Goal: Information Seeking & Learning: Check status

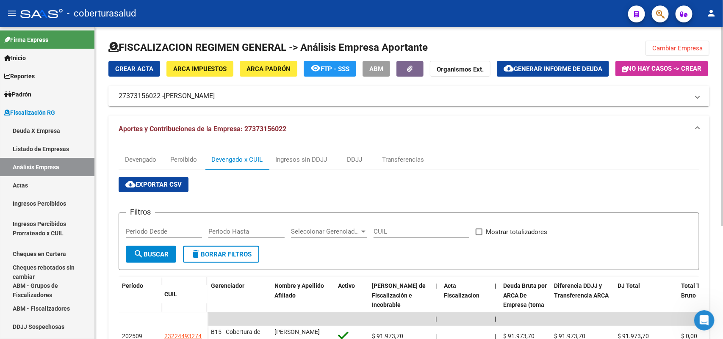
drag, startPoint x: 673, startPoint y: 49, endPoint x: 570, endPoint y: 43, distance: 103.9
click at [672, 49] on span "Cambiar Empresa" at bounding box center [677, 48] width 50 height 8
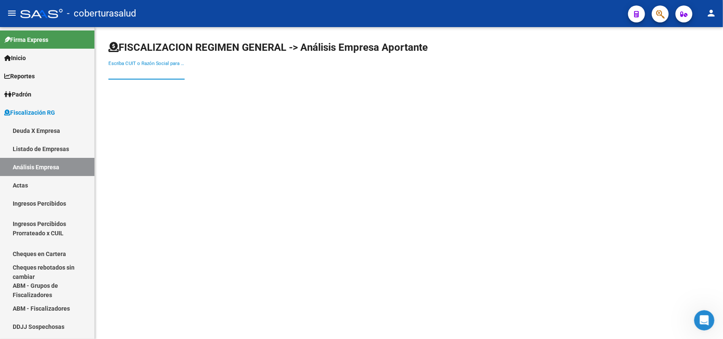
click at [140, 72] on input "Escriba CUIT o Razón Social para buscar" at bounding box center [146, 73] width 76 height 8
paste input "20924211394"
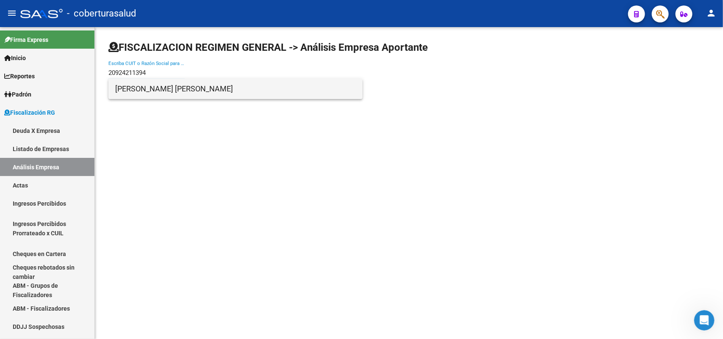
type input "20924211394"
click at [151, 92] on span "[PERSON_NAME] [PERSON_NAME]" at bounding box center [235, 89] width 241 height 20
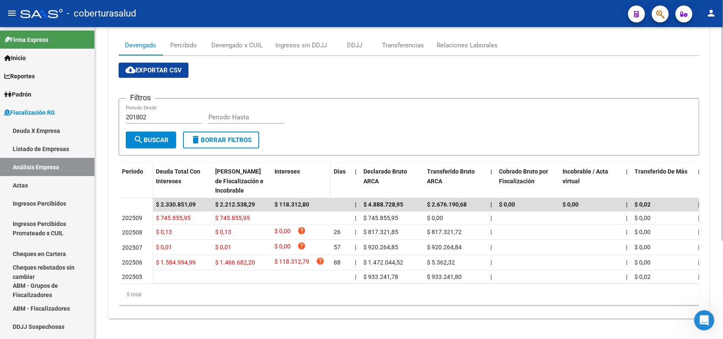
scroll to position [143, 0]
click at [224, 41] on div "Devengado x CUIL" at bounding box center [236, 45] width 51 height 9
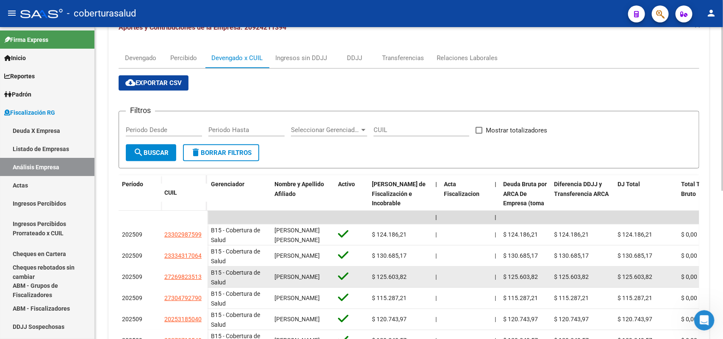
scroll to position [166, 0]
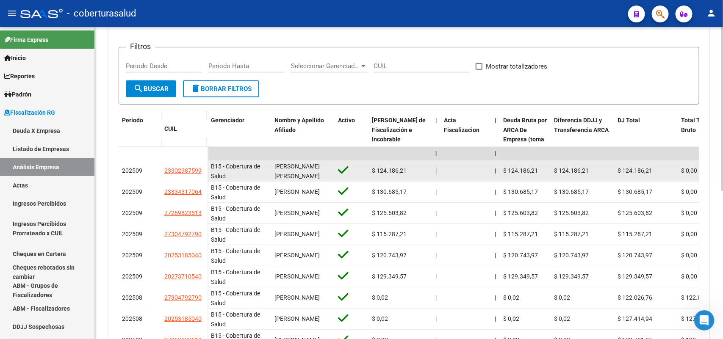
drag, startPoint x: 164, startPoint y: 192, endPoint x: 202, endPoint y: 196, distance: 38.4
click at [202, 182] on datatable-body-cell "23302987599" at bounding box center [184, 171] width 47 height 21
copy span "23302987599"
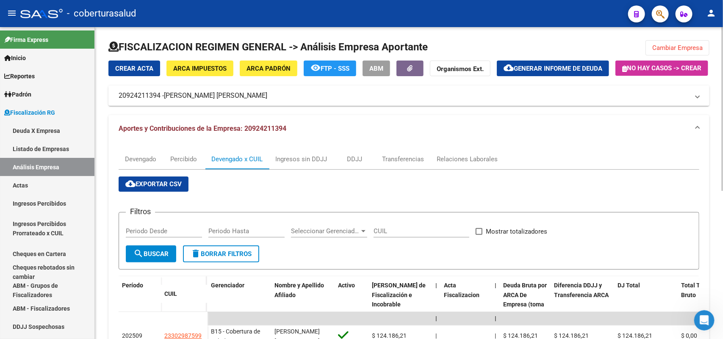
scroll to position [0, 0]
click at [673, 51] on span "Cambiar Empresa" at bounding box center [677, 48] width 50 height 8
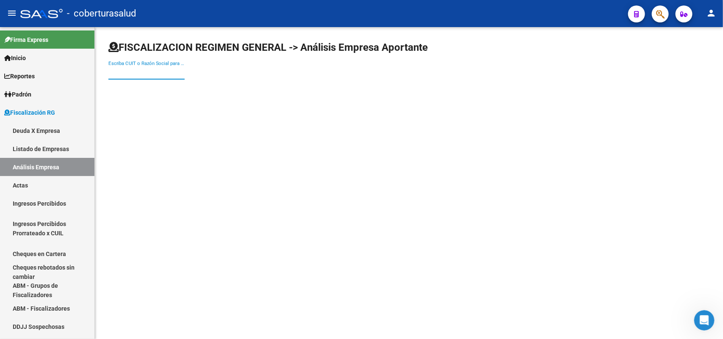
click at [160, 75] on input "Escriba CUIT o Razón Social para buscar" at bounding box center [146, 73] width 76 height 8
paste input "27322047725"
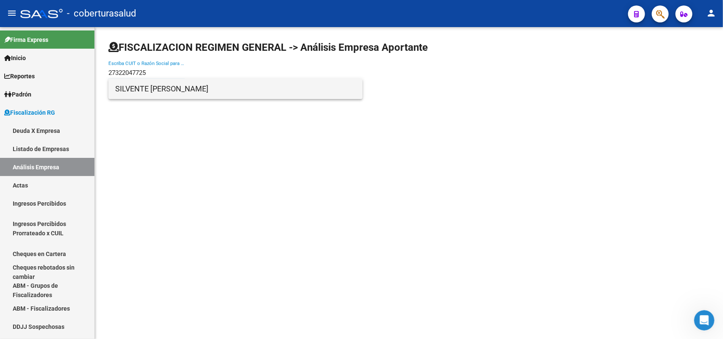
type input "27322047725"
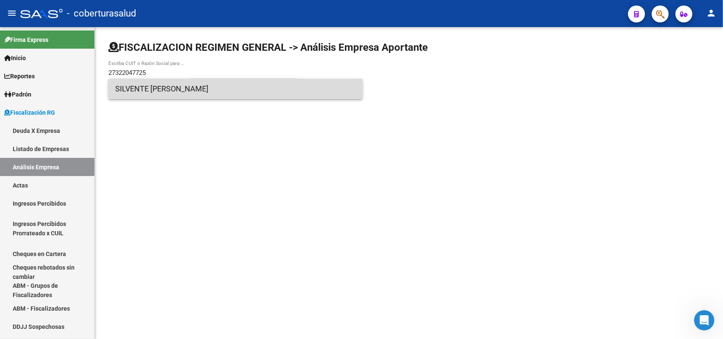
click at [169, 97] on span "SILVENTE [PERSON_NAME]" at bounding box center [235, 89] width 241 height 20
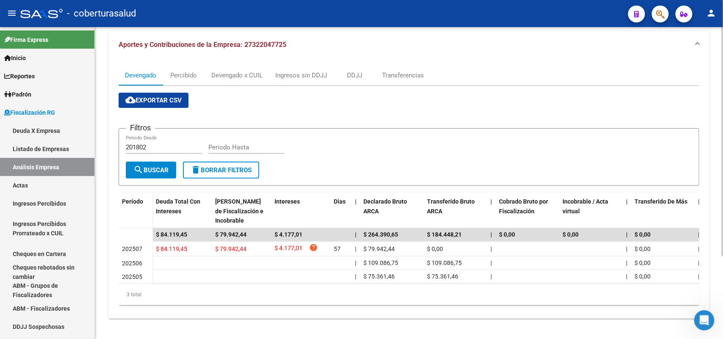
scroll to position [113, 0]
click at [231, 71] on div "Devengado x CUIL" at bounding box center [236, 75] width 51 height 9
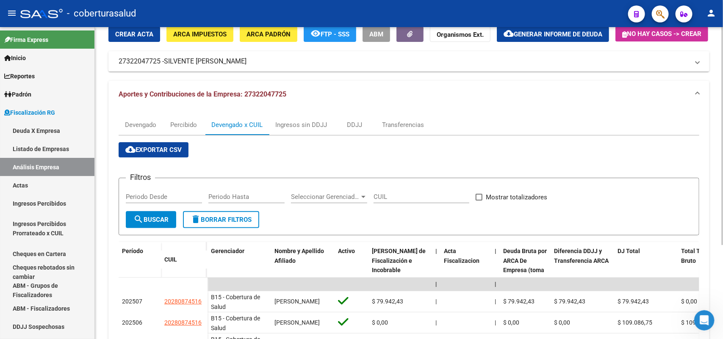
scroll to position [134, 0]
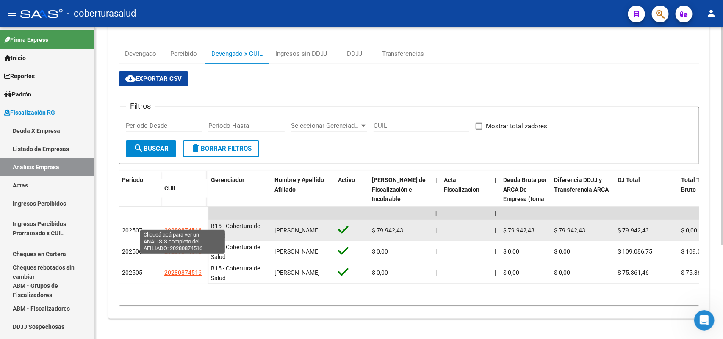
drag, startPoint x: 159, startPoint y: 222, endPoint x: 200, endPoint y: 226, distance: 41.3
click at [200, 226] on div "202507 20280874516" at bounding box center [163, 230] width 89 height 21
copy div "20280874516"
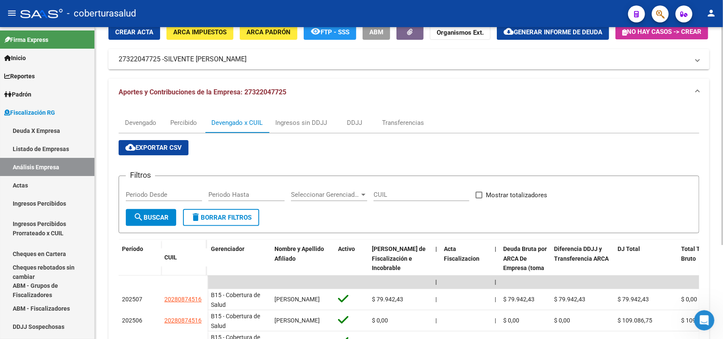
scroll to position [28, 0]
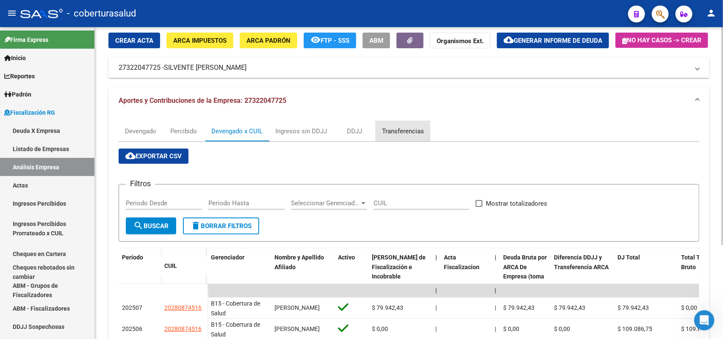
click at [401, 136] on div "Transferencias" at bounding box center [403, 131] width 42 height 9
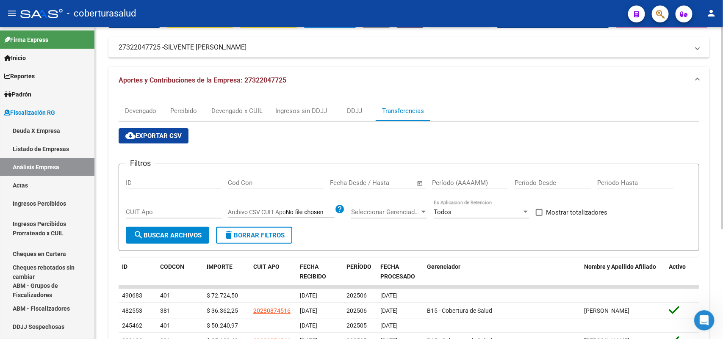
scroll to position [0, 0]
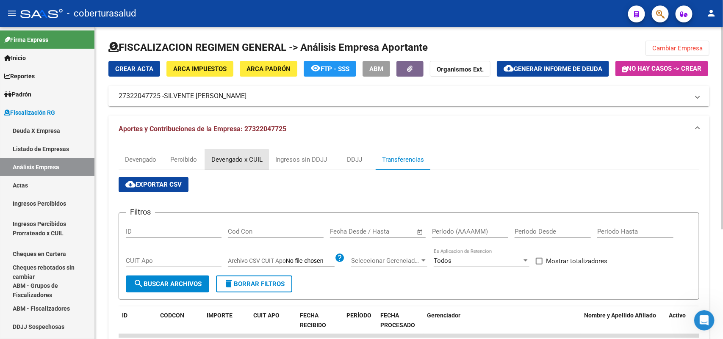
click at [230, 164] on div "Devengado x CUIL" at bounding box center [236, 159] width 51 height 9
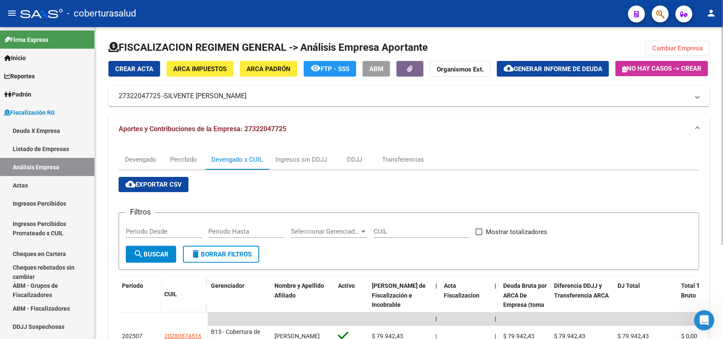
scroll to position [106, 0]
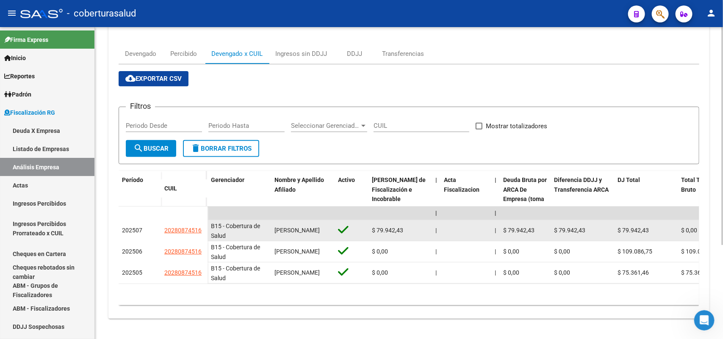
drag, startPoint x: 164, startPoint y: 251, endPoint x: 202, endPoint y: 252, distance: 37.7
click at [202, 235] on div "20280874516" at bounding box center [184, 231] width 40 height 10
copy span "20280874516"
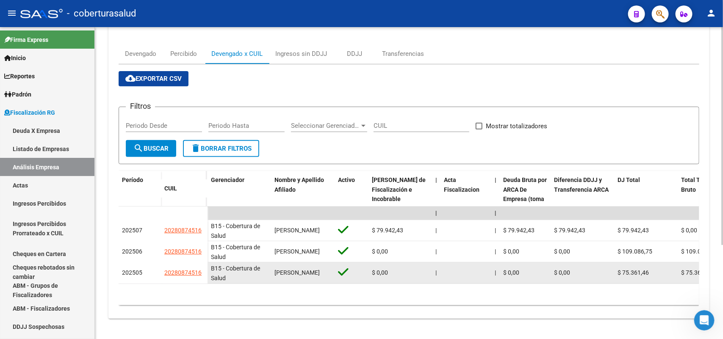
scroll to position [134, 0]
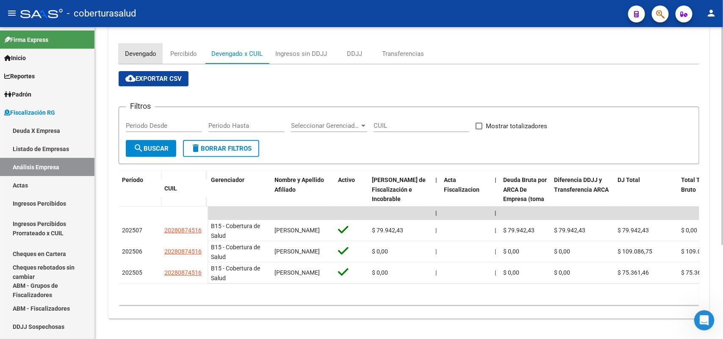
click at [136, 49] on div "Devengado" at bounding box center [140, 53] width 31 height 9
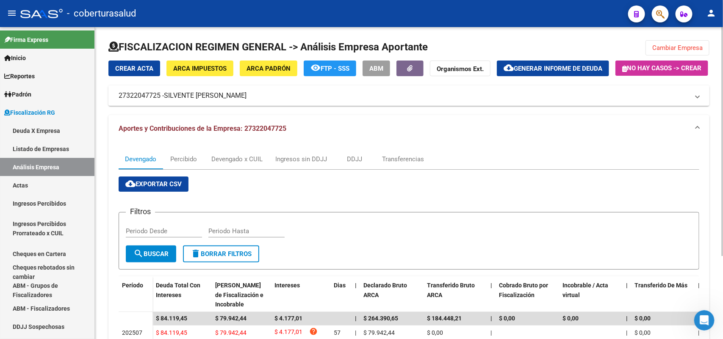
scroll to position [0, 0]
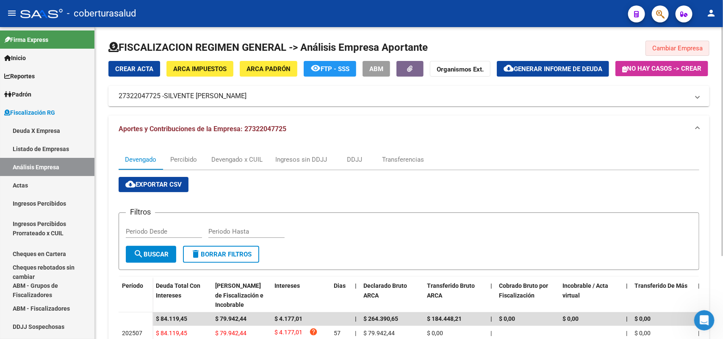
click at [683, 52] on button "Cambiar Empresa" at bounding box center [677, 48] width 64 height 15
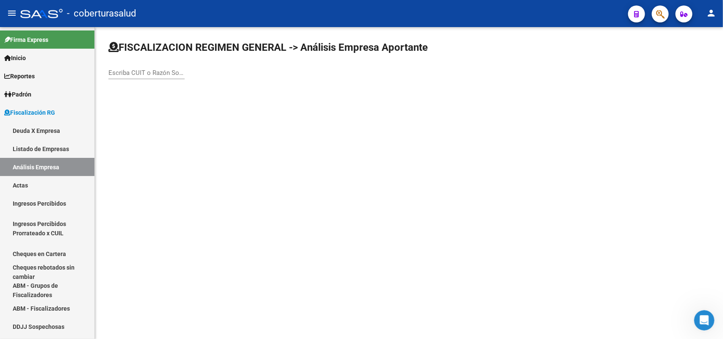
click at [169, 76] on div "Escriba CUIT o Razón Social para buscar" at bounding box center [146, 70] width 76 height 18
paste input "30717429024"
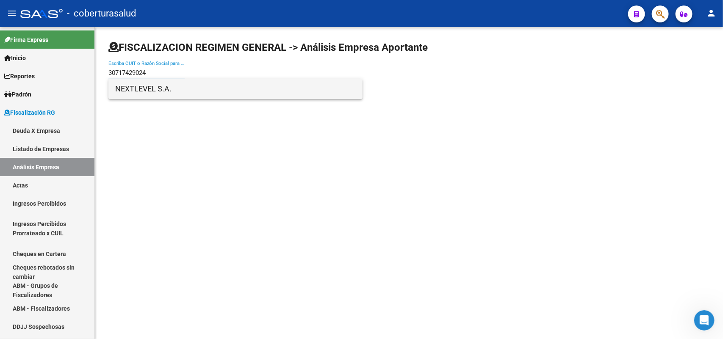
type input "30717429024"
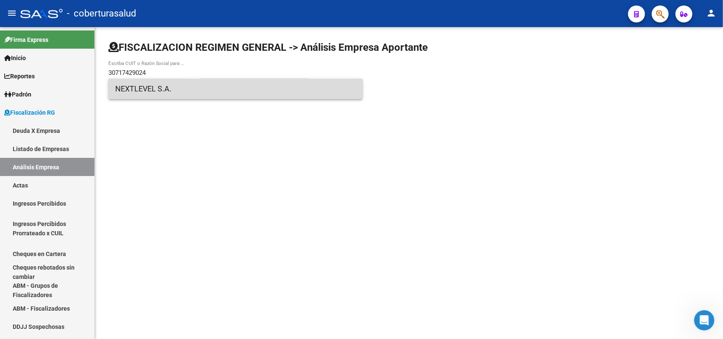
click at [174, 87] on span "NEXTLEVEL S.A." at bounding box center [235, 89] width 241 height 20
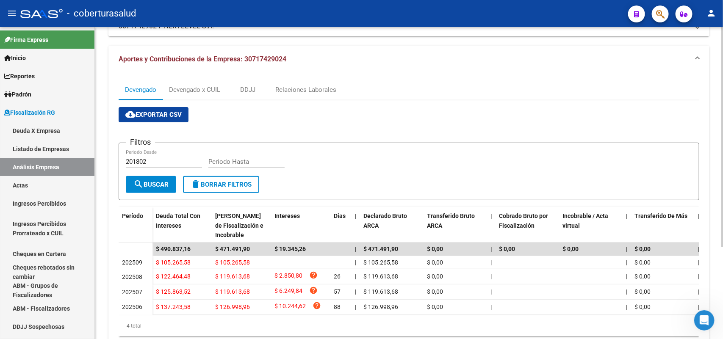
scroll to position [113, 0]
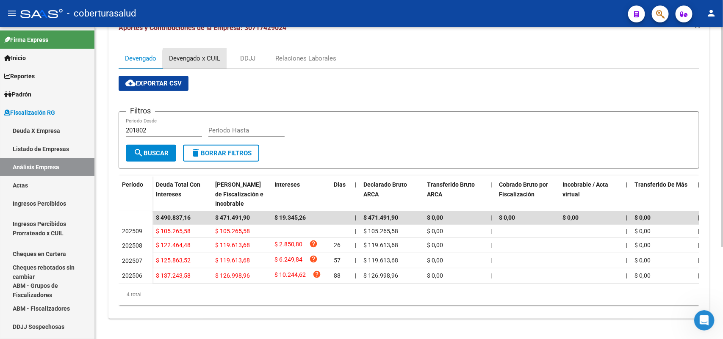
click at [210, 63] on div "Devengado x CUIL" at bounding box center [194, 58] width 51 height 9
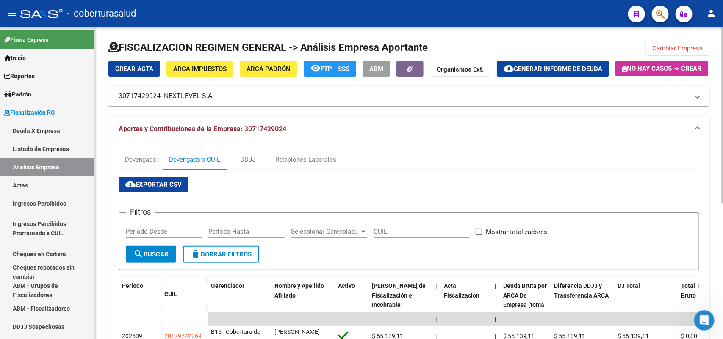
scroll to position [212, 0]
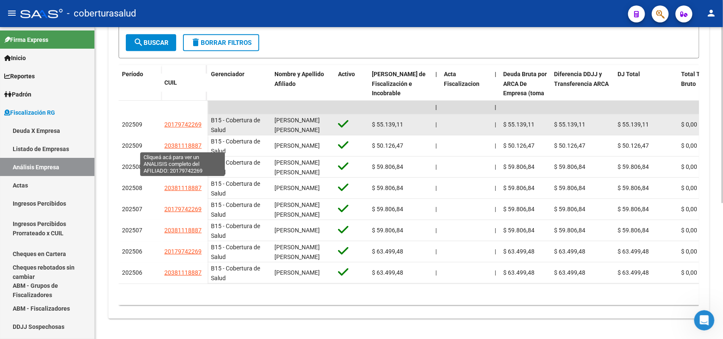
drag, startPoint x: 164, startPoint y: 146, endPoint x: 200, endPoint y: 147, distance: 36.4
click at [200, 128] on span "20179742269" at bounding box center [182, 124] width 37 height 7
copy span "20179742269"
type textarea "20179742269"
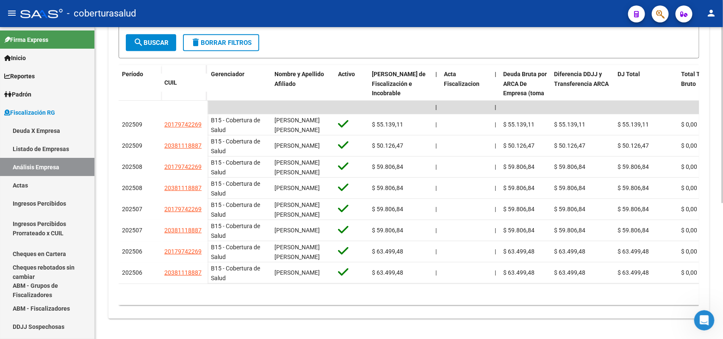
scroll to position [0, 0]
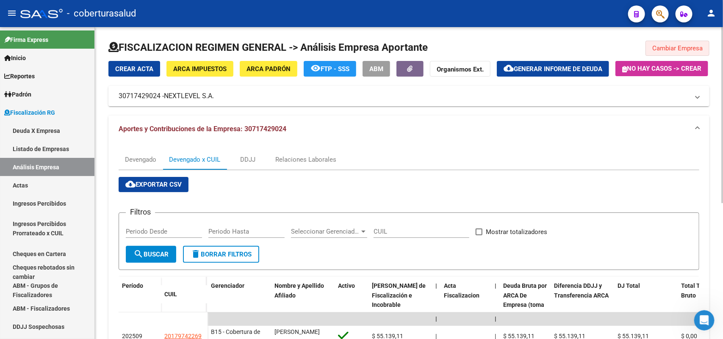
click at [691, 45] on span "Cambiar Empresa" at bounding box center [677, 48] width 50 height 8
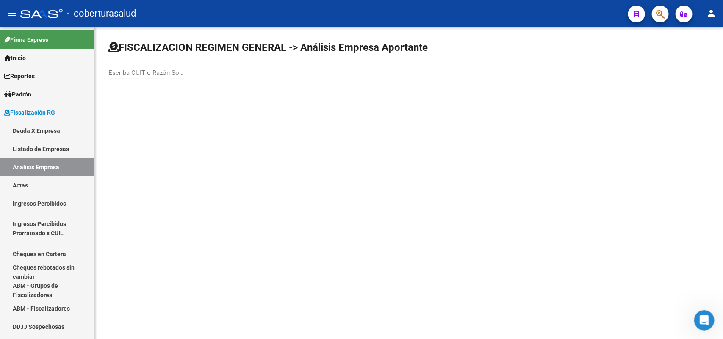
click at [155, 72] on input "Escriba CUIT o Razón Social para buscar" at bounding box center [146, 73] width 76 height 8
paste input "20065046513"
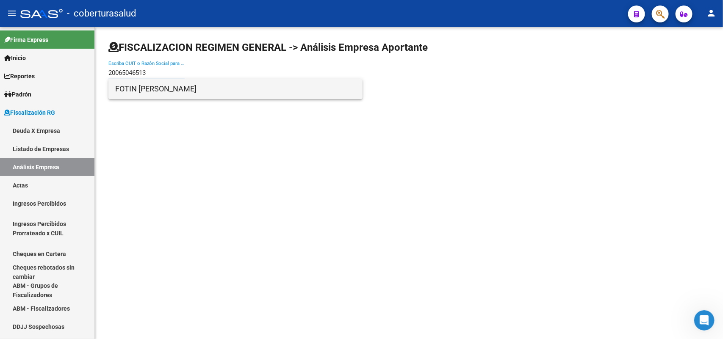
type input "20065046513"
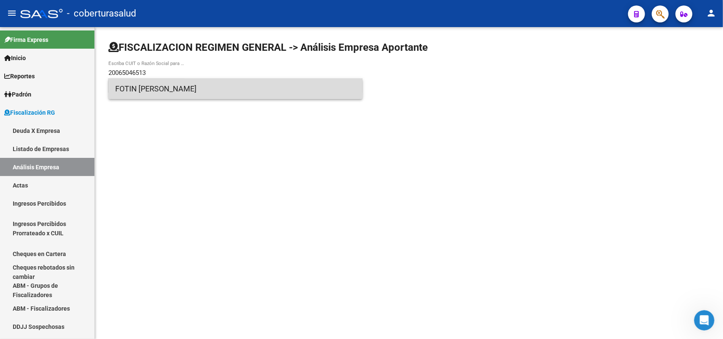
click at [151, 89] on span "FOTIN [PERSON_NAME]" at bounding box center [235, 89] width 241 height 20
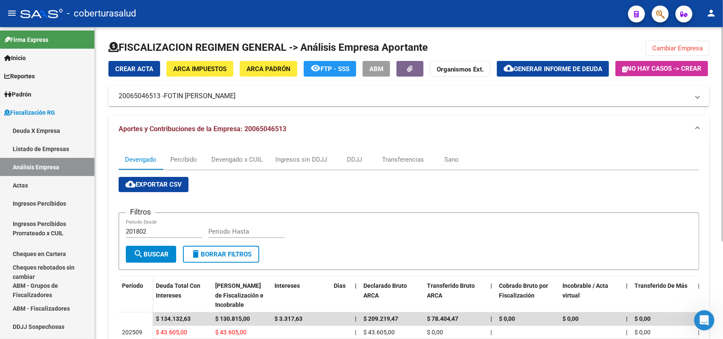
click at [195, 133] on span "Aportes y Contribuciones de la Empresa: 20065046513" at bounding box center [203, 129] width 168 height 8
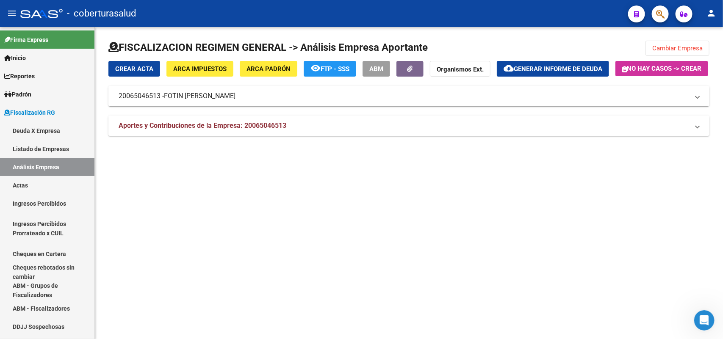
click at [229, 130] on span "Aportes y Contribuciones de la Empresa: 20065046513" at bounding box center [203, 126] width 168 height 8
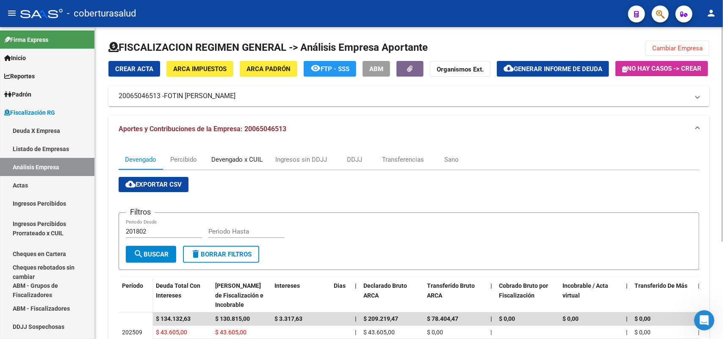
click at [235, 164] on div "Devengado x CUIL" at bounding box center [236, 159] width 51 height 9
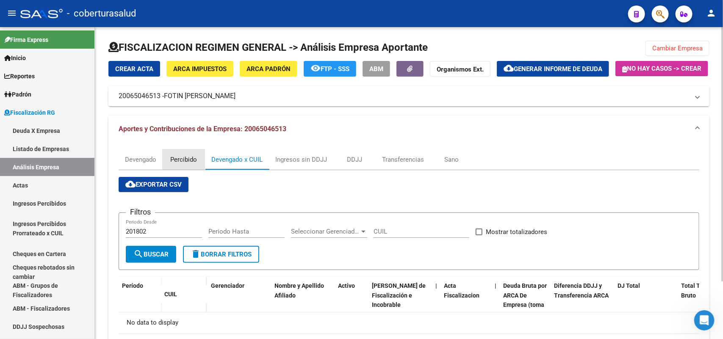
click at [174, 164] on div "Percibido" at bounding box center [184, 159] width 27 height 9
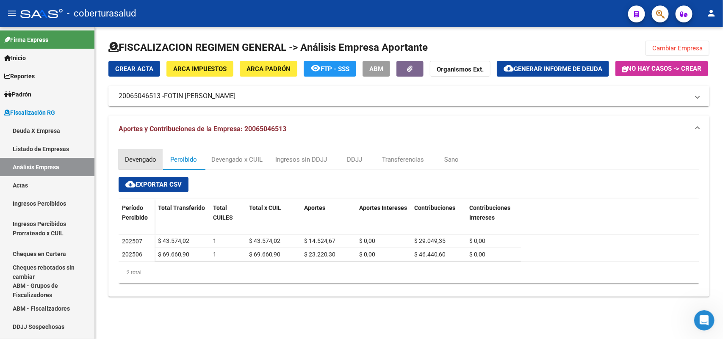
click at [147, 164] on div "Devengado" at bounding box center [140, 159] width 31 height 9
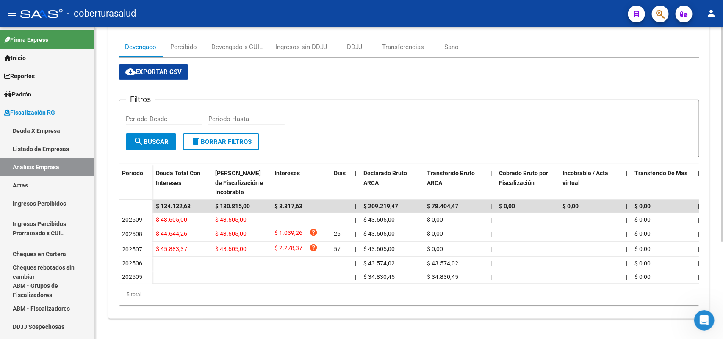
scroll to position [142, 0]
click at [252, 42] on div "Devengado x CUIL" at bounding box center [236, 46] width 51 height 9
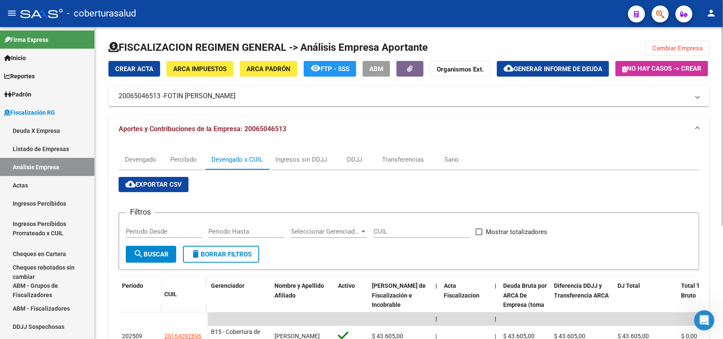
scroll to position [177, 0]
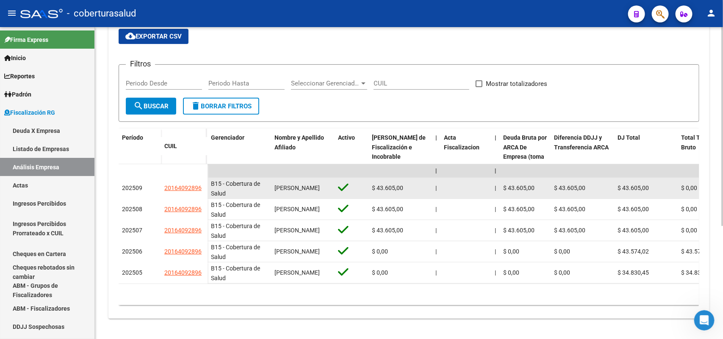
drag, startPoint x: 162, startPoint y: 179, endPoint x: 203, endPoint y: 182, distance: 41.2
click at [203, 182] on datatable-body-cell "20164092896" at bounding box center [184, 188] width 47 height 21
copy span "20164092896"
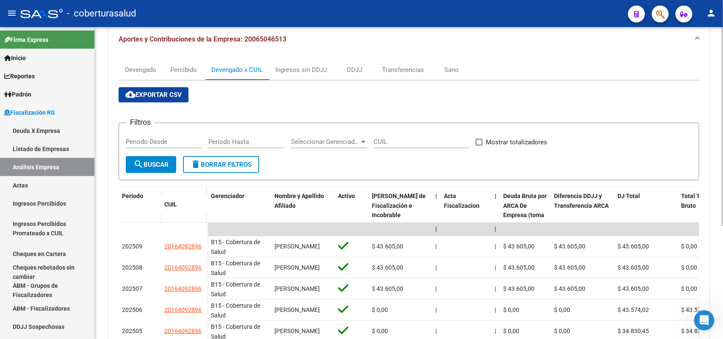
scroll to position [0, 0]
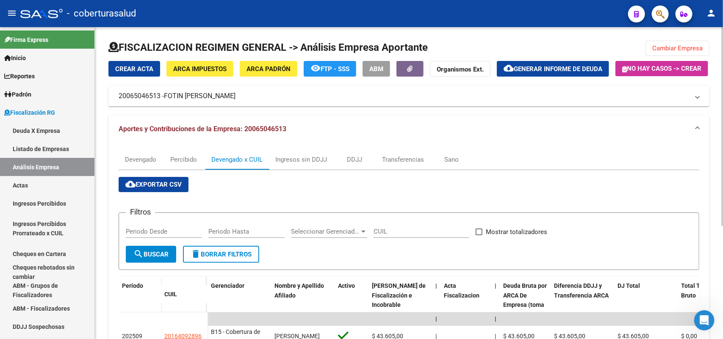
click at [691, 48] on span "Cambiar Empresa" at bounding box center [677, 48] width 50 height 8
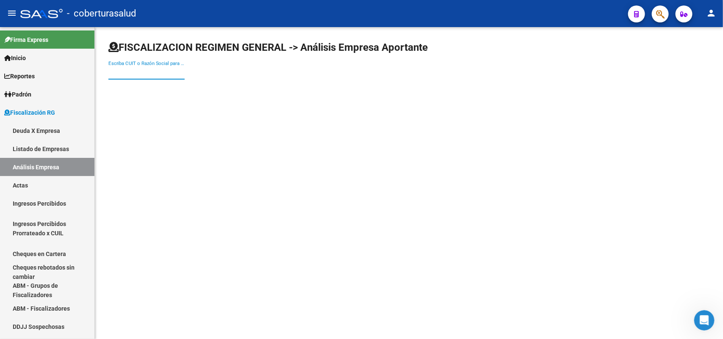
paste input "30710422733"
click at [176, 74] on input "Escriba CUIT o Razón Social para buscar" at bounding box center [146, 73] width 76 height 8
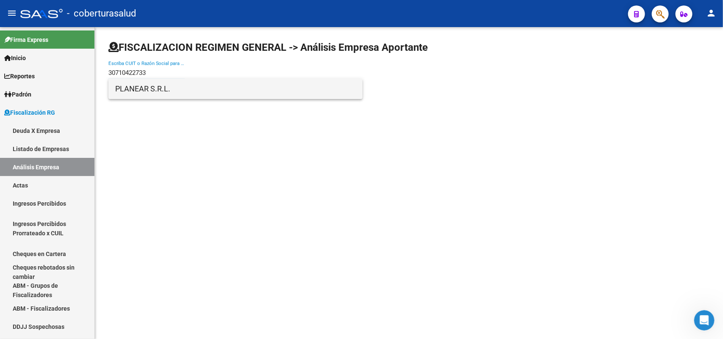
type input "30710422733"
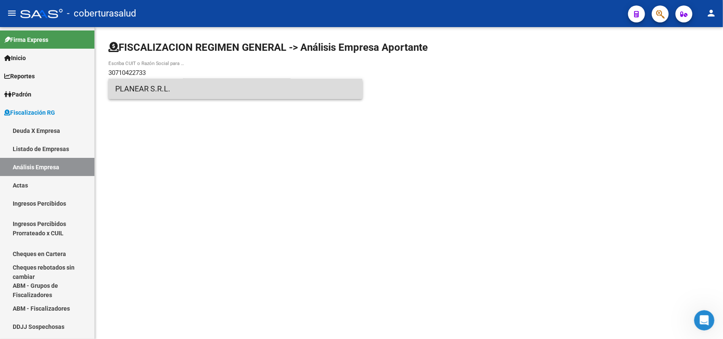
click at [165, 93] on span "PLANEAR S.R.L." at bounding box center [235, 89] width 241 height 20
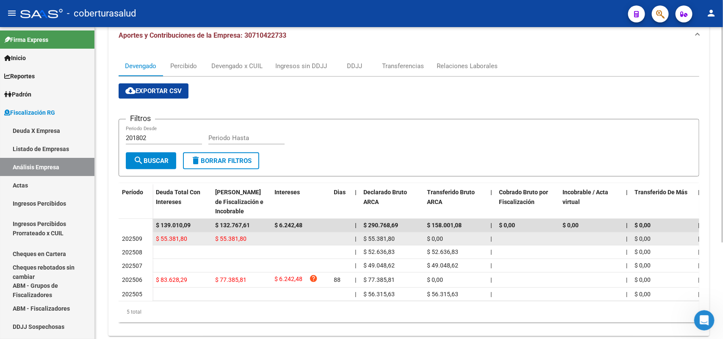
scroll to position [106, 0]
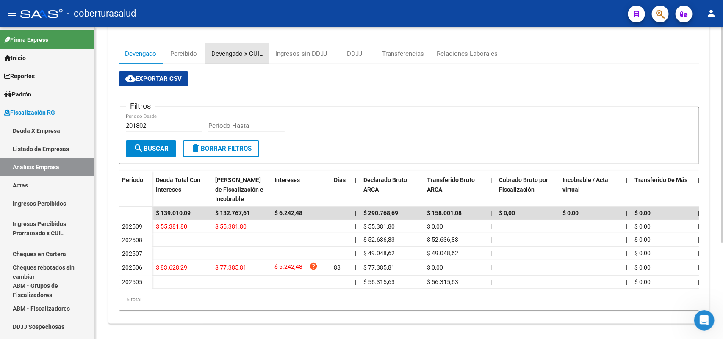
click at [217, 58] on div "Devengado x CUIL" at bounding box center [236, 53] width 51 height 9
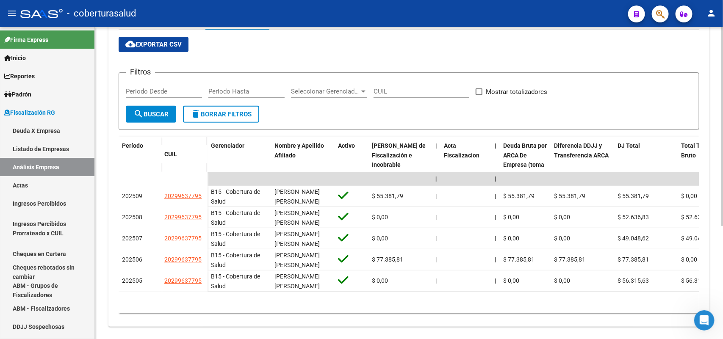
scroll to position [177, 0]
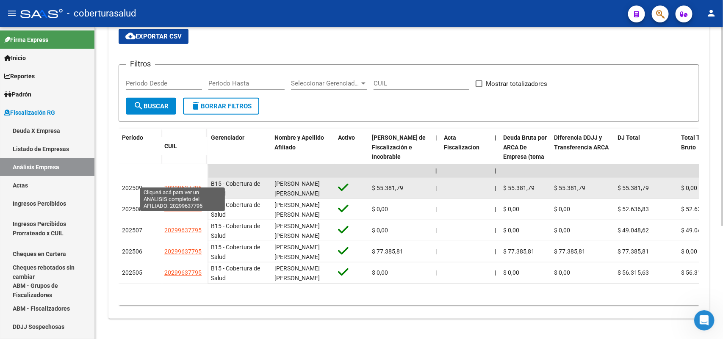
drag, startPoint x: 164, startPoint y: 183, endPoint x: 200, endPoint y: 183, distance: 36.0
click at [200, 185] on span "20299637795" at bounding box center [182, 188] width 37 height 7
copy span "20299637795"
type textarea "20299637795"
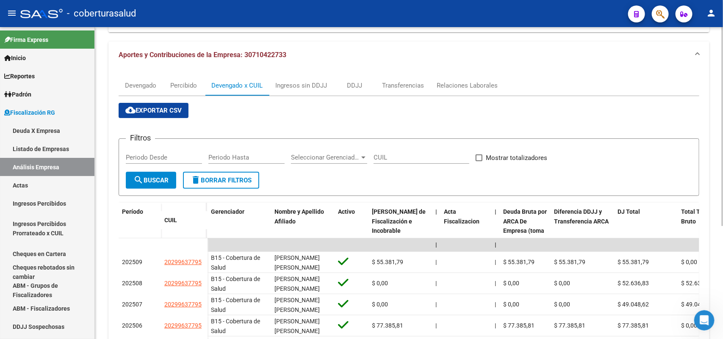
scroll to position [0, 0]
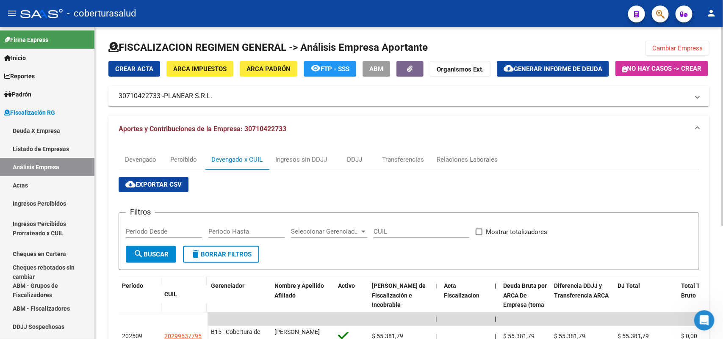
click at [683, 52] on button "Cambiar Empresa" at bounding box center [677, 48] width 64 height 15
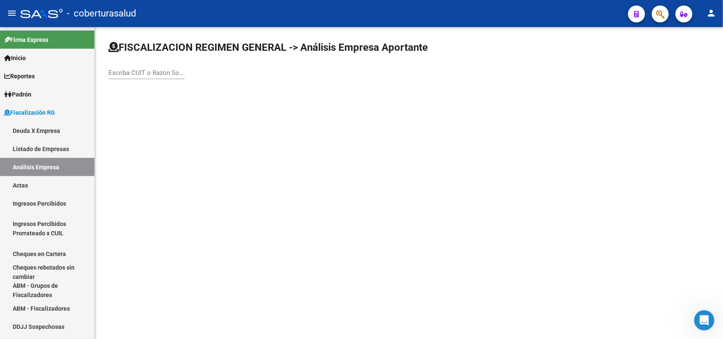
click at [126, 78] on div "Escriba CUIT o Razón Social para buscar" at bounding box center [146, 70] width 76 height 18
click at [124, 70] on input "Escriba CUIT o Razón Social para buscar" at bounding box center [146, 73] width 76 height 8
paste input "30714370010"
type input "30714370010"
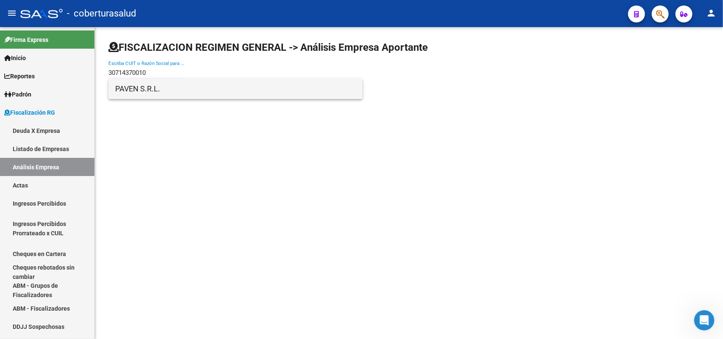
click at [136, 84] on span "PAVEN S.R.L." at bounding box center [235, 89] width 241 height 20
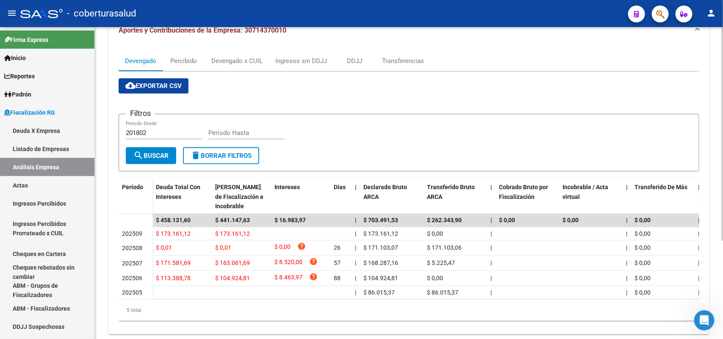
scroll to position [37, 0]
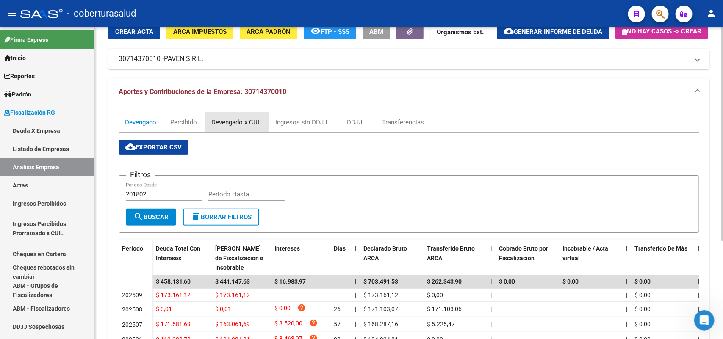
click at [227, 127] on div "Devengado x CUIL" at bounding box center [236, 122] width 51 height 9
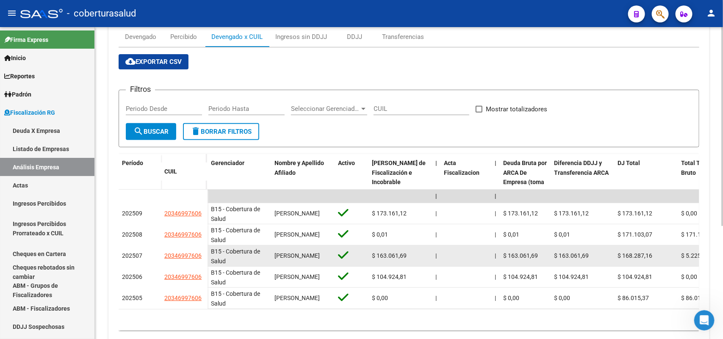
scroll to position [159, 0]
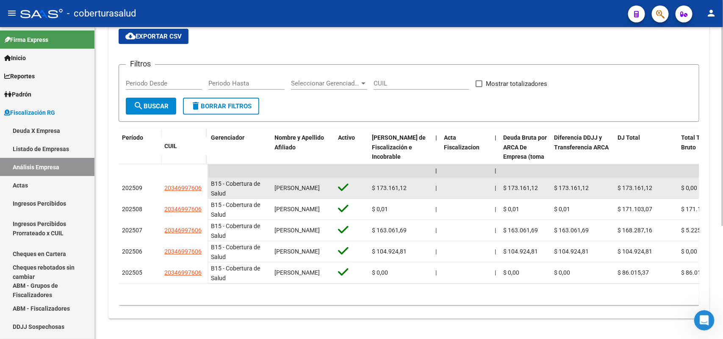
drag, startPoint x: 166, startPoint y: 198, endPoint x: 199, endPoint y: 204, distance: 34.1
click at [199, 199] on datatable-body-cell "20346997606" at bounding box center [184, 188] width 47 height 21
copy span "20346997606"
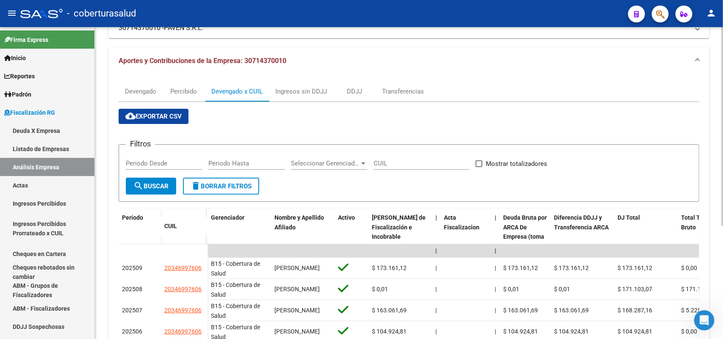
scroll to position [0, 0]
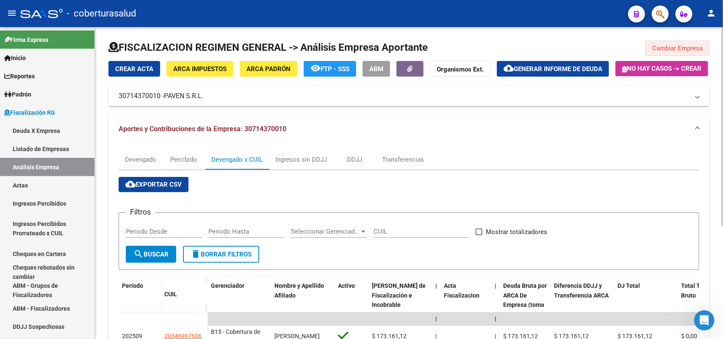
click at [695, 45] on span "Cambiar Empresa" at bounding box center [677, 48] width 50 height 8
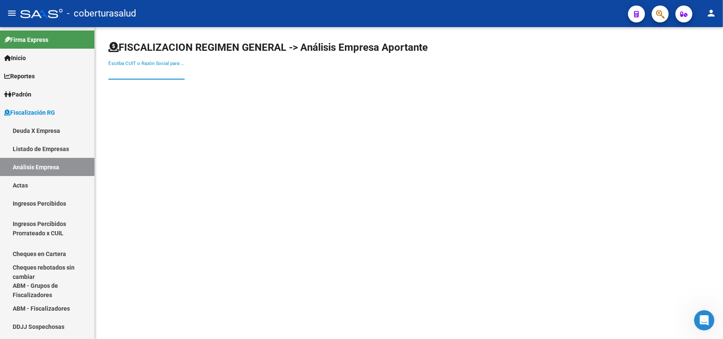
click at [157, 73] on input "Escriba CUIT o Razón Social para buscar" at bounding box center [146, 73] width 76 height 8
paste input "30717739090"
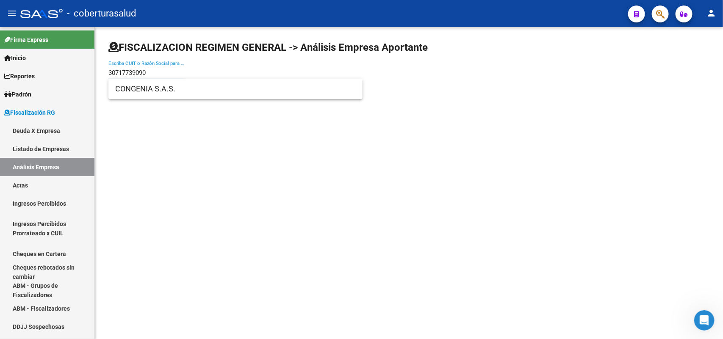
type input "30717739090"
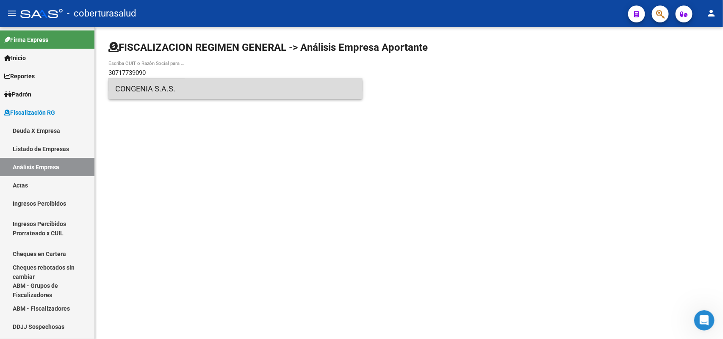
click at [147, 92] on span "CONGENIA S.A.S." at bounding box center [235, 89] width 241 height 20
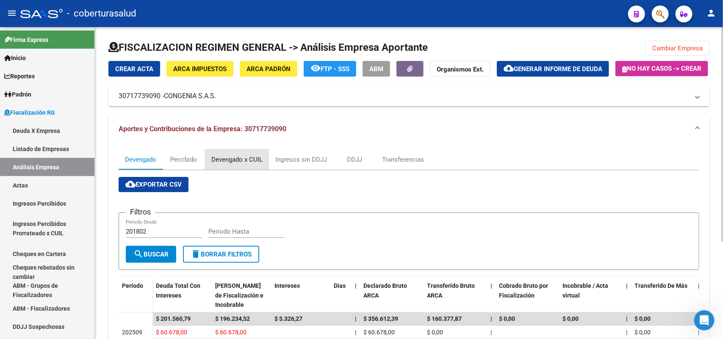
click at [249, 170] on div "Devengado x CUIL" at bounding box center [237, 160] width 64 height 20
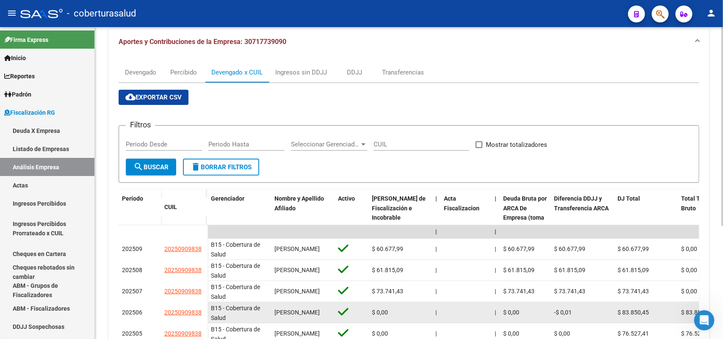
scroll to position [177, 0]
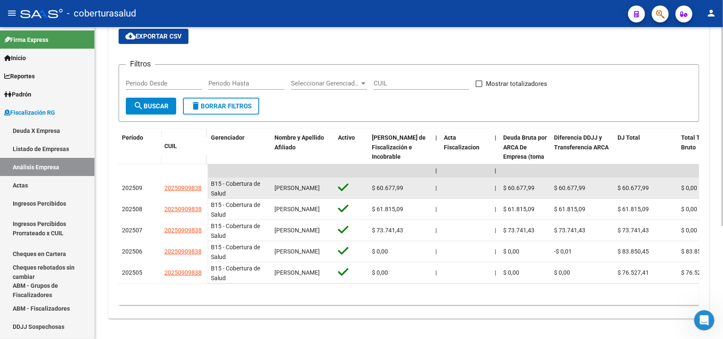
drag, startPoint x: 165, startPoint y: 183, endPoint x: 202, endPoint y: 183, distance: 36.4
click at [202, 183] on datatable-body-cell "20250909838" at bounding box center [184, 188] width 47 height 21
copy span "20250909838"
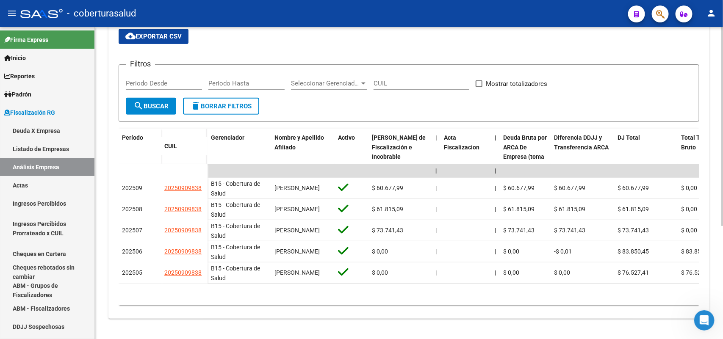
scroll to position [0, 0]
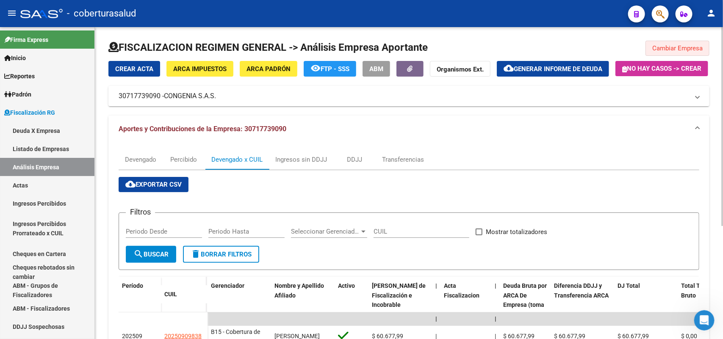
click at [666, 48] on span "Cambiar Empresa" at bounding box center [677, 48] width 50 height 8
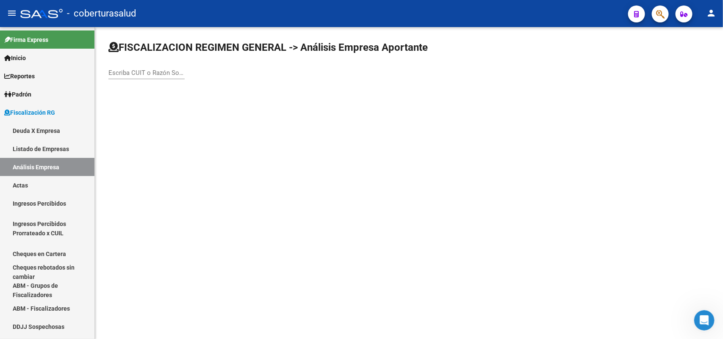
click at [163, 75] on input "Escriba CUIT o Razón Social para buscar" at bounding box center [146, 73] width 76 height 8
paste input "30714039969"
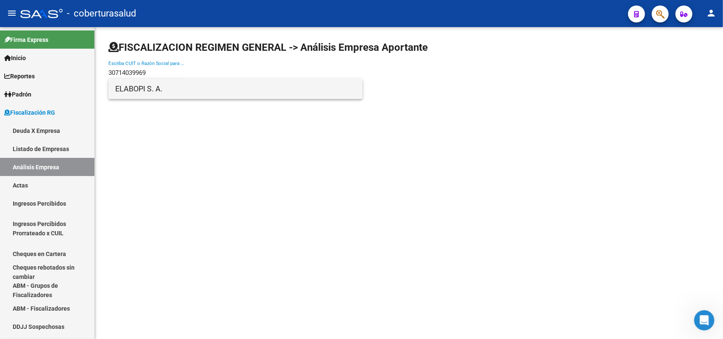
type input "30714039969"
click at [149, 92] on span "ELABOPI S. A." at bounding box center [235, 89] width 241 height 20
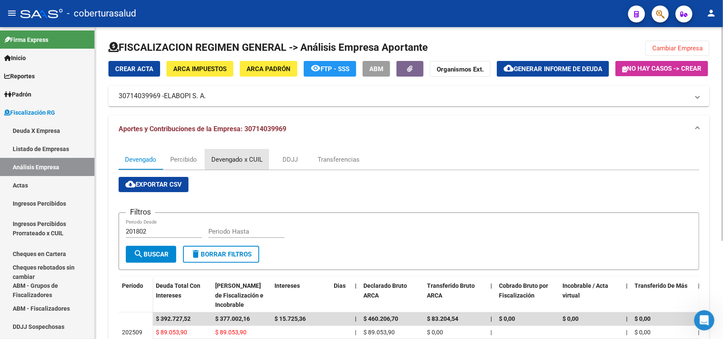
click at [244, 164] on div "Devengado x CUIL" at bounding box center [236, 159] width 51 height 9
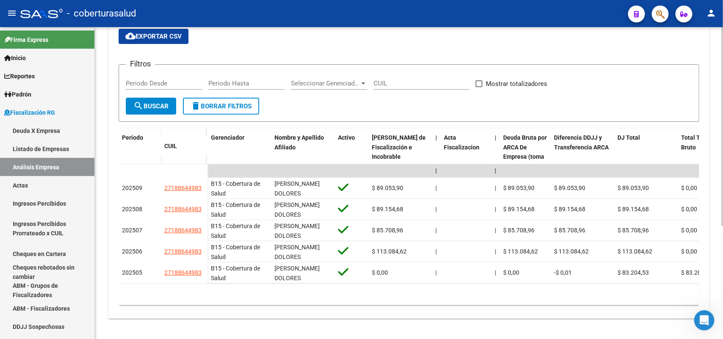
scroll to position [177, 0]
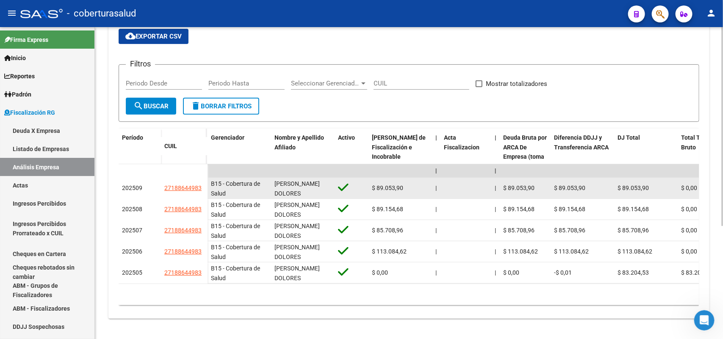
drag, startPoint x: 168, startPoint y: 181, endPoint x: 202, endPoint y: 181, distance: 33.5
click at [202, 181] on datatable-body-cell "27188644983" at bounding box center [184, 188] width 47 height 21
copy span "27188644983"
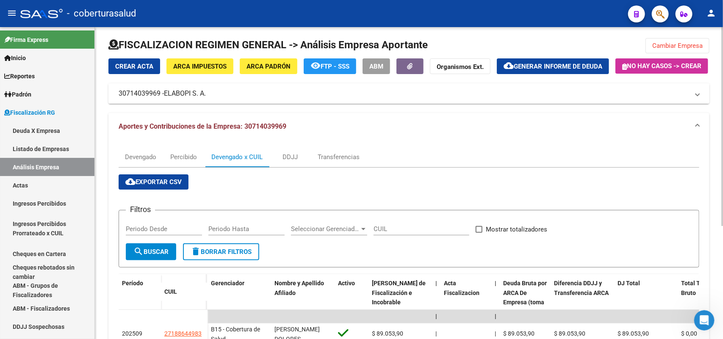
scroll to position [0, 0]
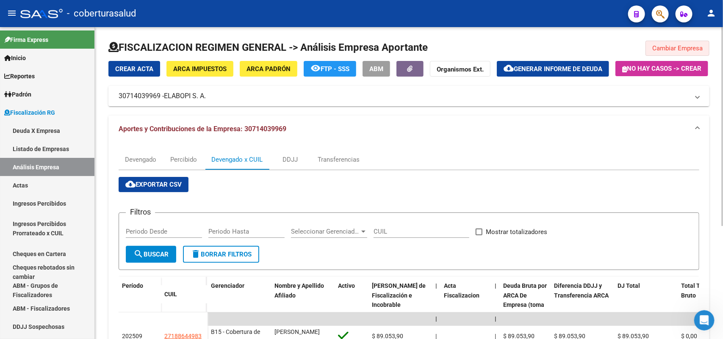
click at [680, 50] on span "Cambiar Empresa" at bounding box center [677, 48] width 50 height 8
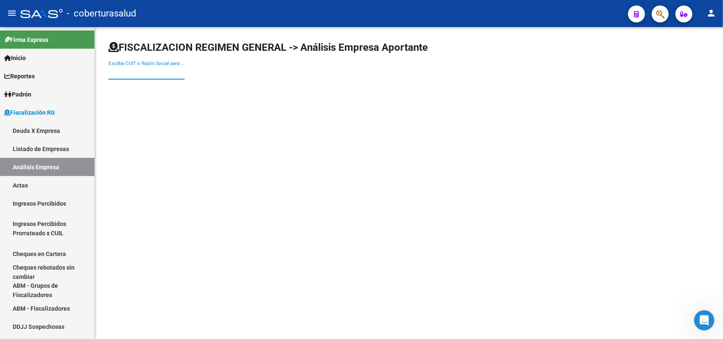
click at [163, 75] on input "Escriba CUIT o Razón Social para buscar" at bounding box center [146, 73] width 76 height 8
paste input "30712079793"
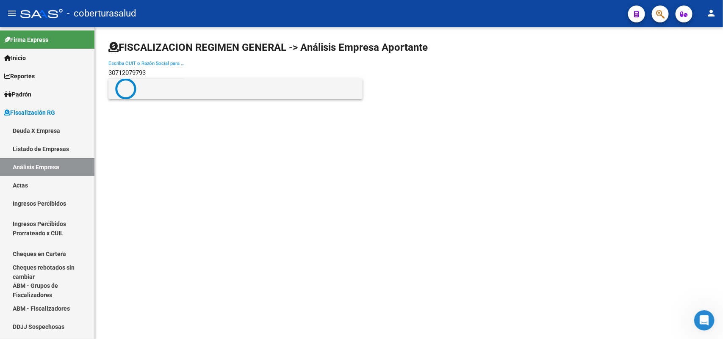
type input "30712079793"
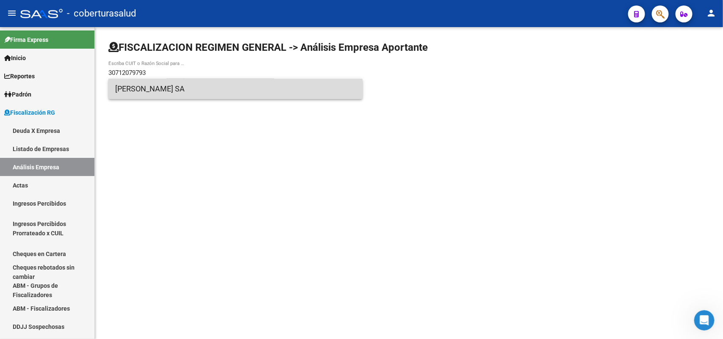
click at [157, 96] on span "[PERSON_NAME] SA" at bounding box center [235, 89] width 241 height 20
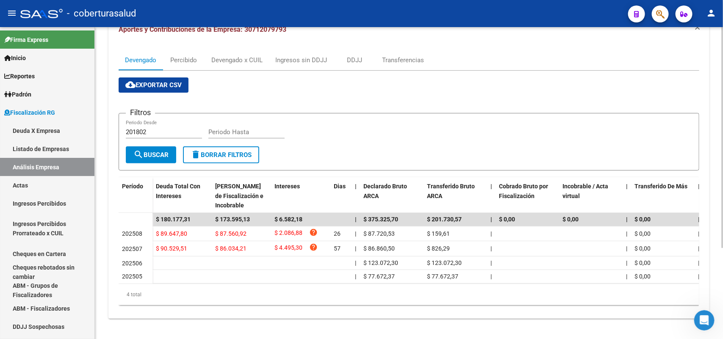
scroll to position [128, 0]
drag, startPoint x: 235, startPoint y: 51, endPoint x: 316, endPoint y: 80, distance: 85.7
click at [235, 55] on div "Devengado x CUIL" at bounding box center [236, 59] width 51 height 9
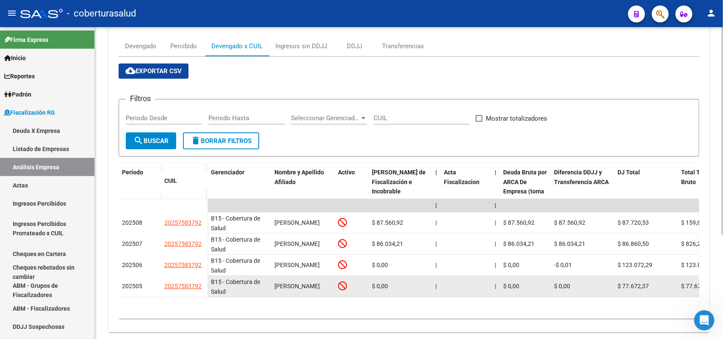
scroll to position [155, 0]
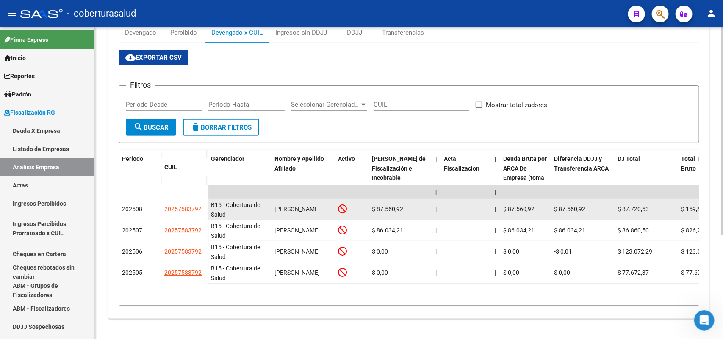
drag, startPoint x: 164, startPoint y: 201, endPoint x: 202, endPoint y: 201, distance: 38.1
click at [202, 205] on div "20257583792" at bounding box center [184, 210] width 40 height 10
copy span "20257583792"
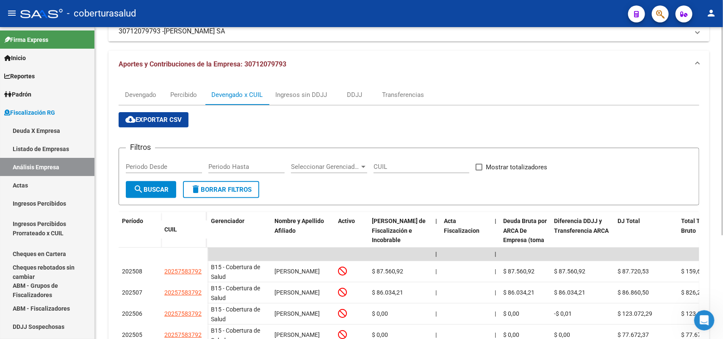
scroll to position [0, 0]
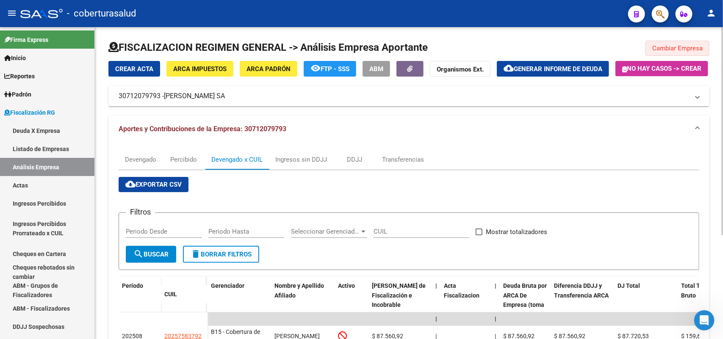
click at [668, 49] on span "Cambiar Empresa" at bounding box center [677, 48] width 50 height 8
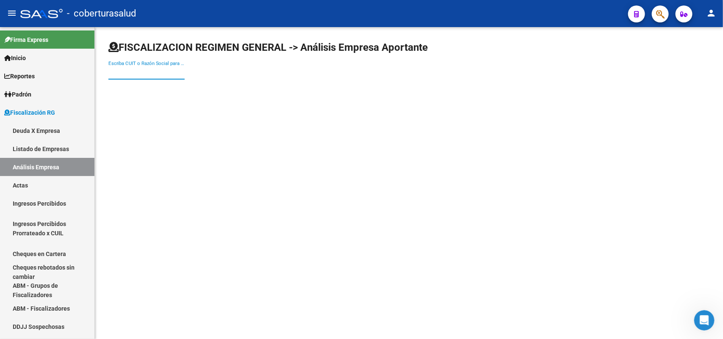
click at [155, 71] on input "Escriba CUIT o Razón Social para buscar" at bounding box center [146, 73] width 76 height 8
paste input "30716029030"
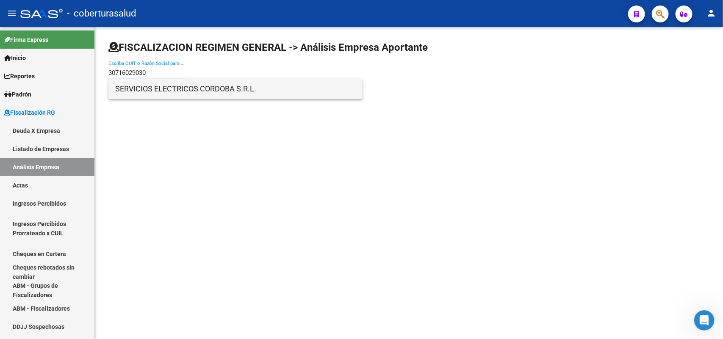
type input "30716029030"
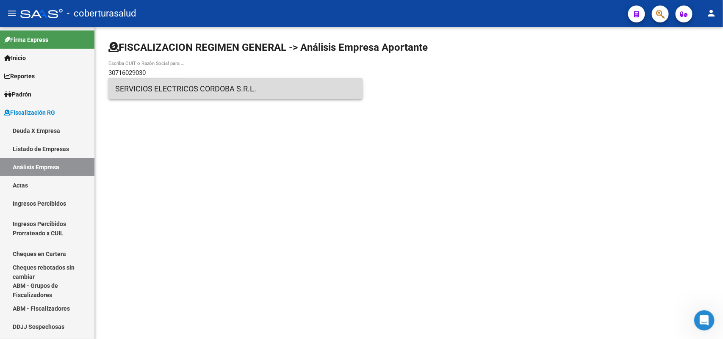
click at [139, 90] on span "SERVICIOS ELECTRICOS CORDOBA S.R.L." at bounding box center [235, 89] width 241 height 20
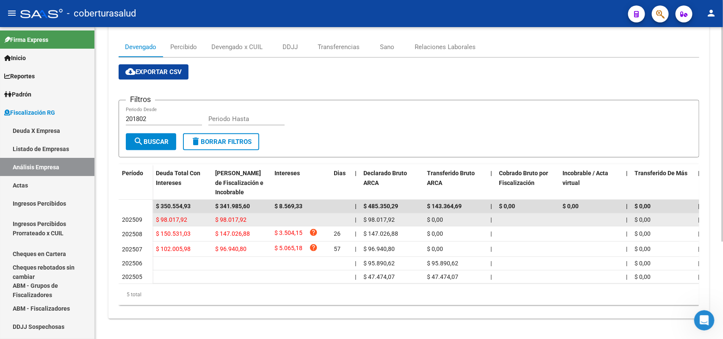
scroll to position [142, 0]
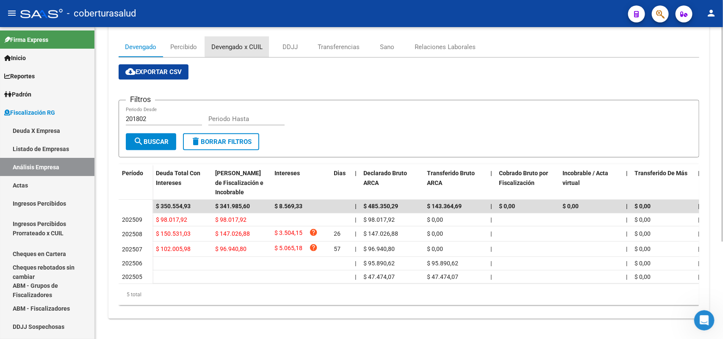
drag, startPoint x: 240, startPoint y: 36, endPoint x: 328, endPoint y: 72, distance: 95.2
click at [240, 42] on div "Devengado x CUIL" at bounding box center [236, 46] width 51 height 9
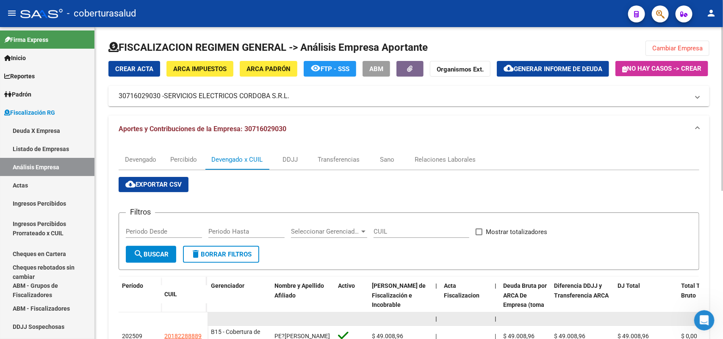
scroll to position [60, 0]
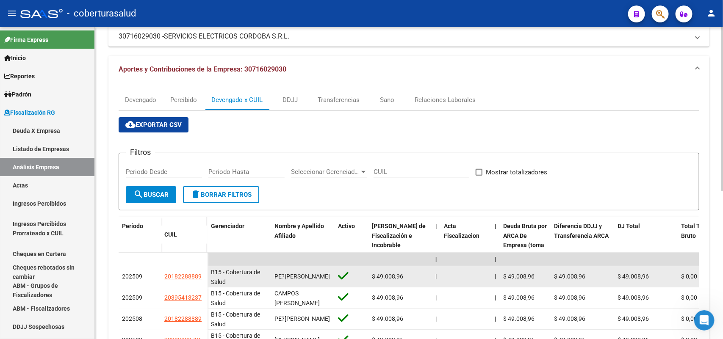
drag, startPoint x: 164, startPoint y: 299, endPoint x: 202, endPoint y: 296, distance: 37.8
click at [202, 282] on div "20182288889" at bounding box center [184, 277] width 40 height 10
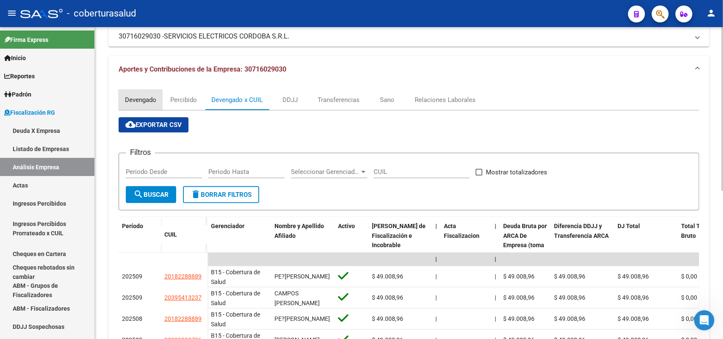
click at [141, 105] on div "Devengado" at bounding box center [140, 99] width 31 height 9
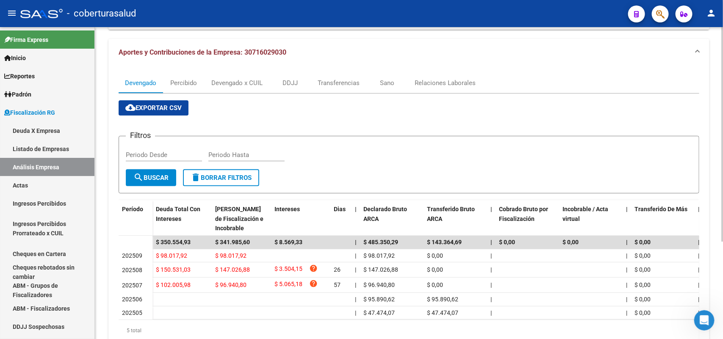
scroll to position [0, 0]
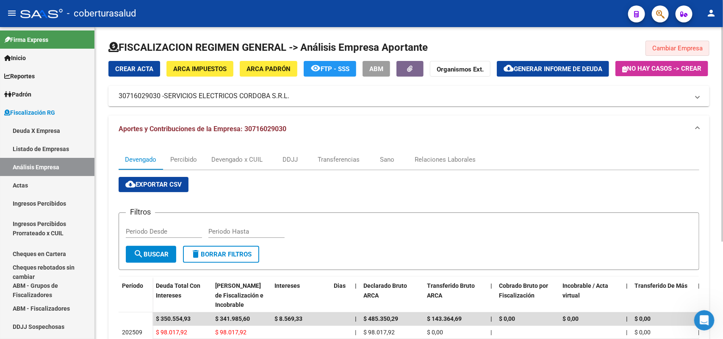
click at [670, 49] on span "Cambiar Empresa" at bounding box center [677, 48] width 50 height 8
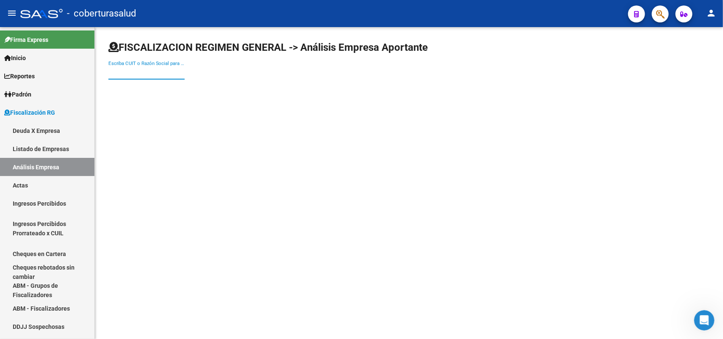
click at [153, 72] on input "Escriba CUIT o Razón Social para buscar" at bounding box center [146, 73] width 76 height 8
paste input "30718082885"
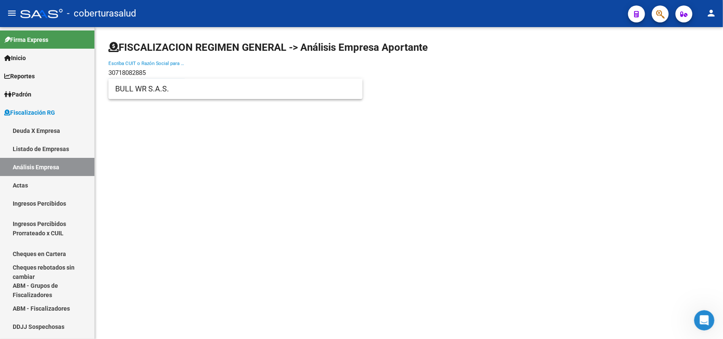
type input "30718082885"
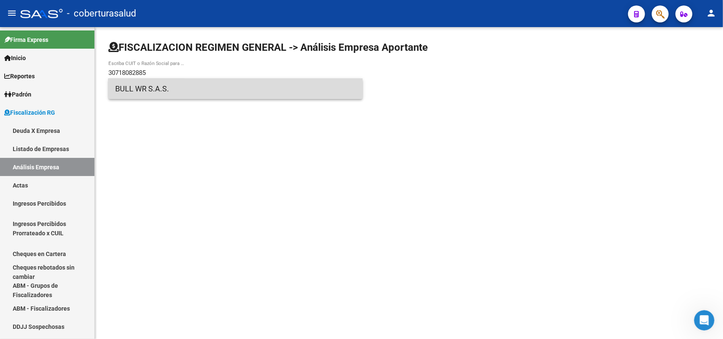
click at [139, 89] on span "BULL WR S.A.S." at bounding box center [235, 89] width 241 height 20
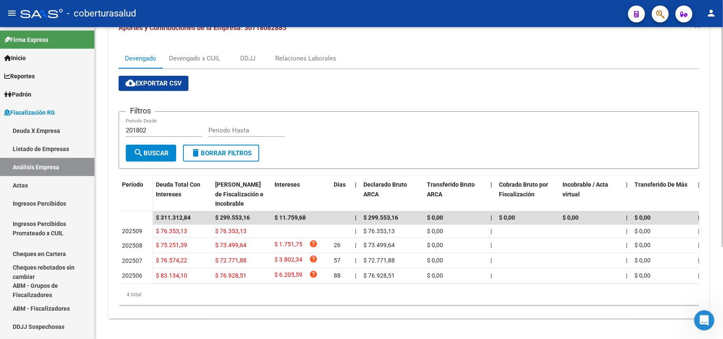
scroll to position [130, 0]
click at [205, 54] on div "Devengado x CUIL" at bounding box center [194, 58] width 51 height 9
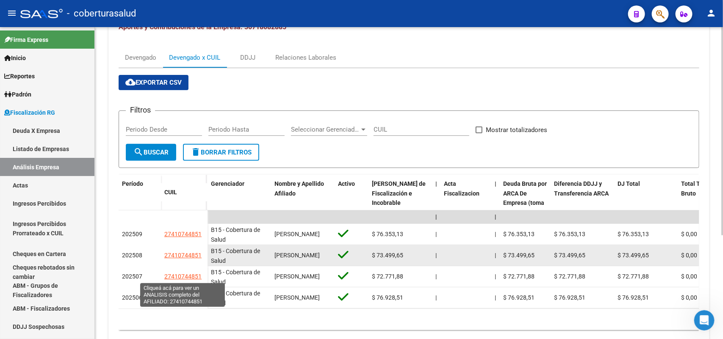
scroll to position [106, 0]
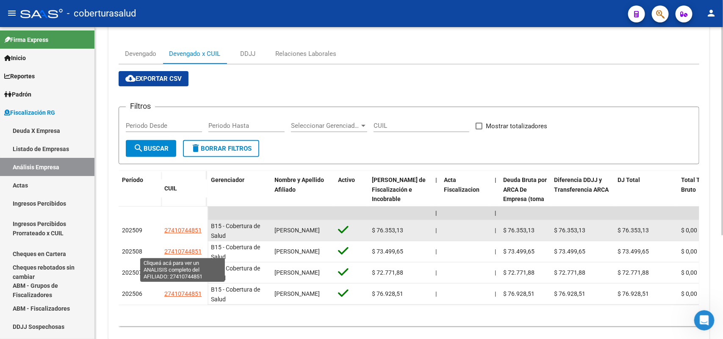
drag, startPoint x: 163, startPoint y: 251, endPoint x: 200, endPoint y: 253, distance: 37.3
click at [200, 241] on datatable-body-cell "27410744851" at bounding box center [184, 230] width 47 height 21
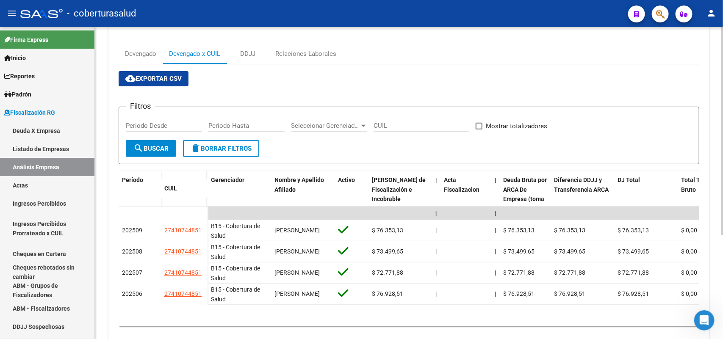
scroll to position [0, 0]
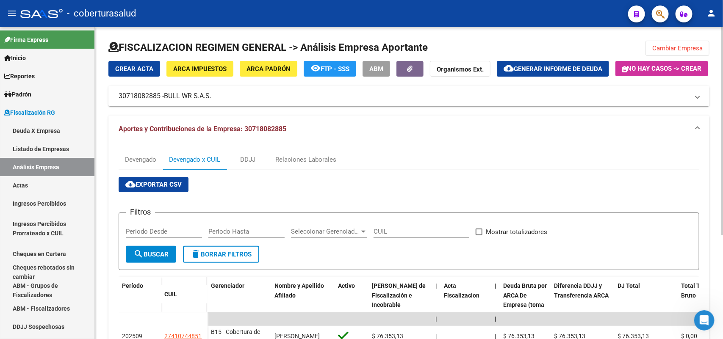
drag, startPoint x: 684, startPoint y: 48, endPoint x: 680, endPoint y: 51, distance: 5.2
click at [684, 49] on span "Cambiar Empresa" at bounding box center [677, 48] width 50 height 8
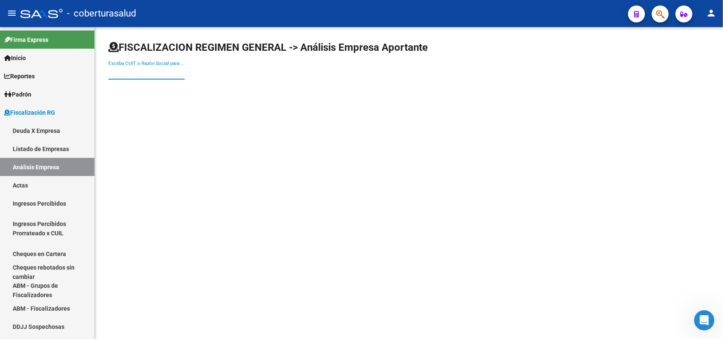
click at [160, 72] on input "Escriba CUIT o Razón Social para buscar" at bounding box center [146, 73] width 76 height 8
paste input "20206690225"
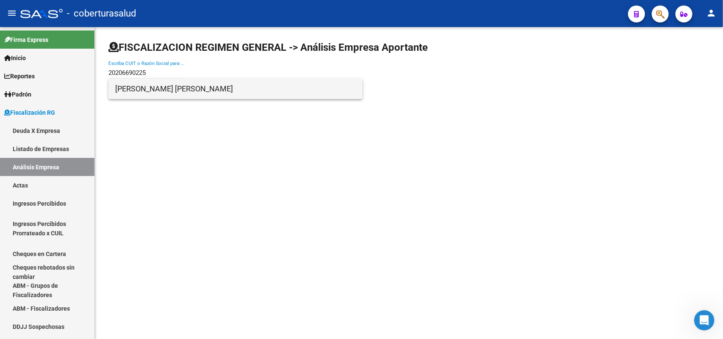
type input "20206690225"
click at [144, 94] on span "[PERSON_NAME] [PERSON_NAME]" at bounding box center [235, 89] width 241 height 20
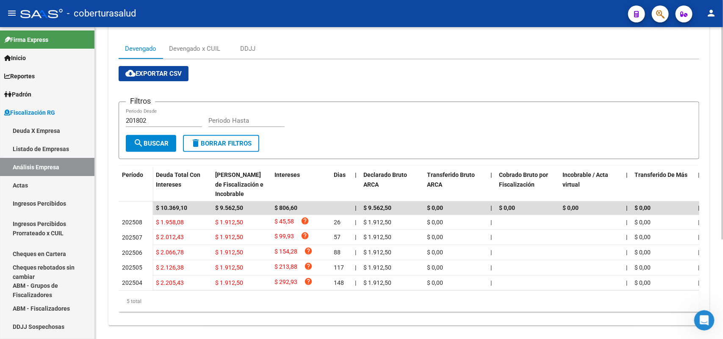
scroll to position [94, 0]
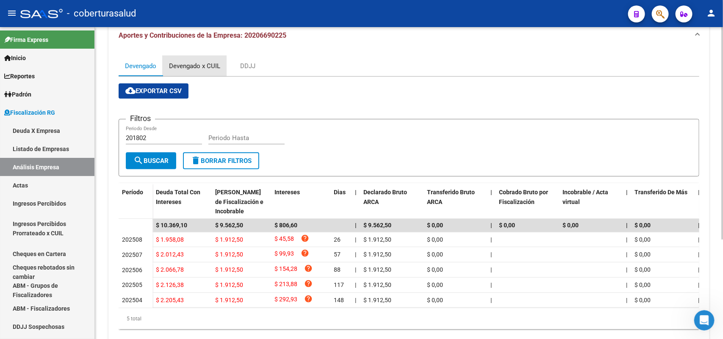
drag, startPoint x: 200, startPoint y: 85, endPoint x: 270, endPoint y: 133, distance: 84.8
click at [202, 71] on div "Devengado x CUIL" at bounding box center [194, 65] width 51 height 9
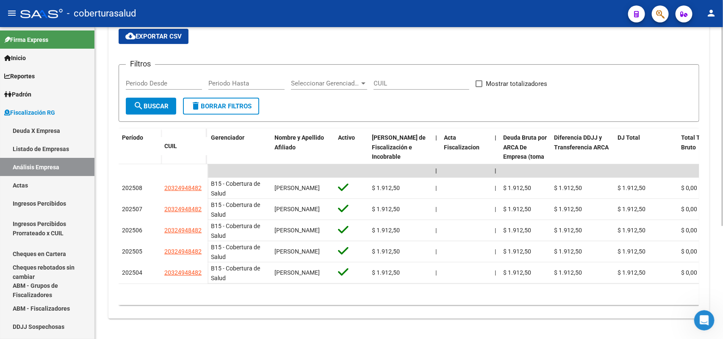
scroll to position [177, 0]
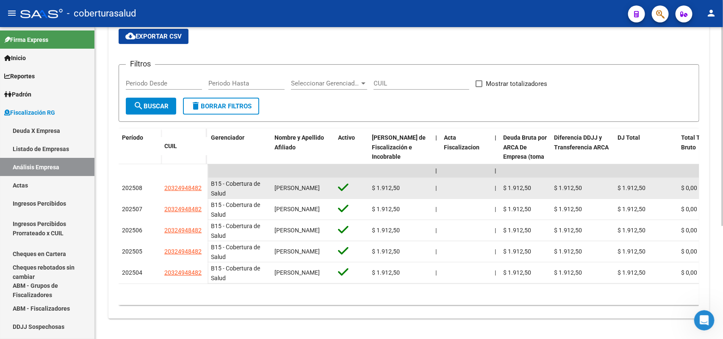
drag, startPoint x: 162, startPoint y: 179, endPoint x: 205, endPoint y: 183, distance: 42.6
click at [205, 183] on datatable-body-cell "20324948482" at bounding box center [184, 188] width 47 height 21
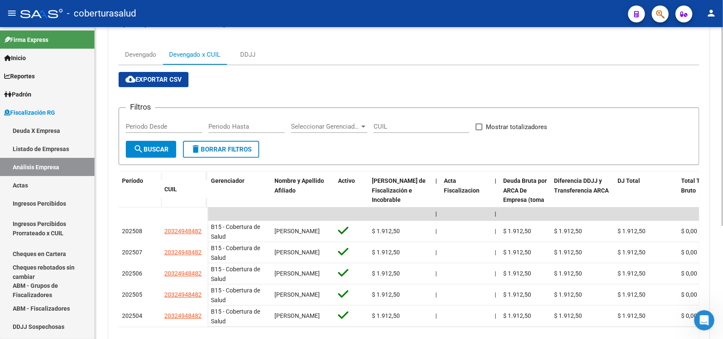
scroll to position [0, 0]
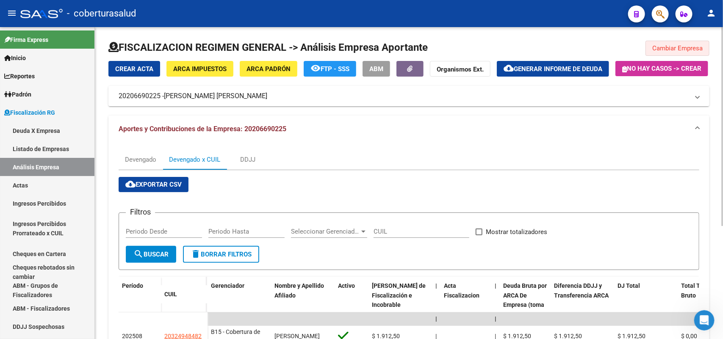
click at [662, 48] on span "Cambiar Empresa" at bounding box center [677, 48] width 50 height 8
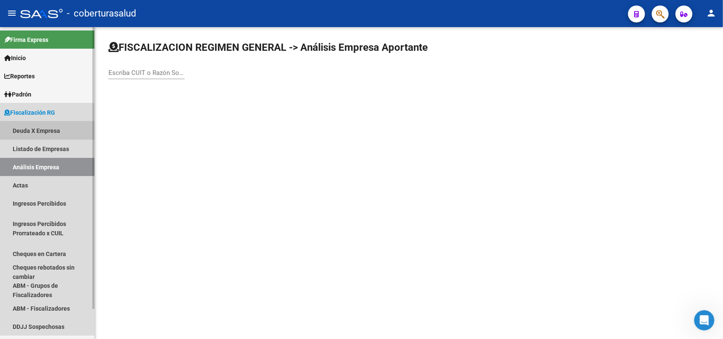
click at [24, 129] on link "Deuda X Empresa" at bounding box center [47, 131] width 94 height 18
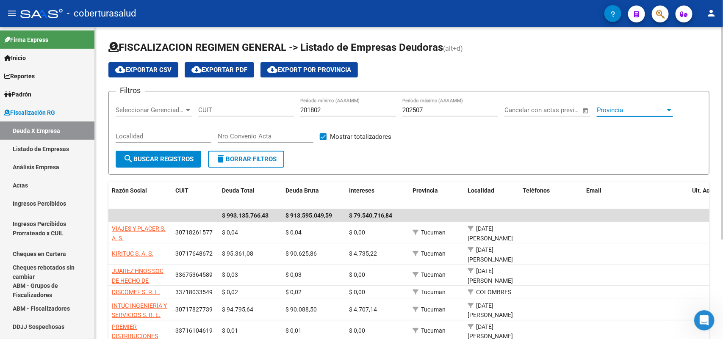
click at [626, 111] on span "Provincia" at bounding box center [631, 110] width 69 height 8
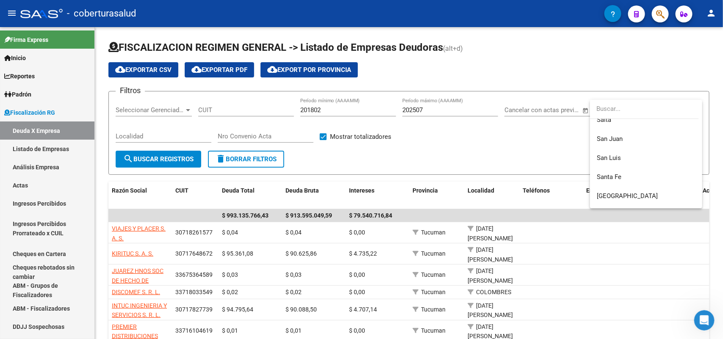
scroll to position [212, 0]
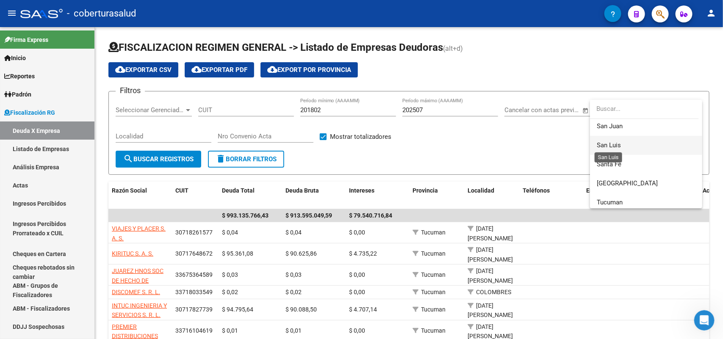
click at [616, 149] on span "San Luis" at bounding box center [609, 145] width 24 height 8
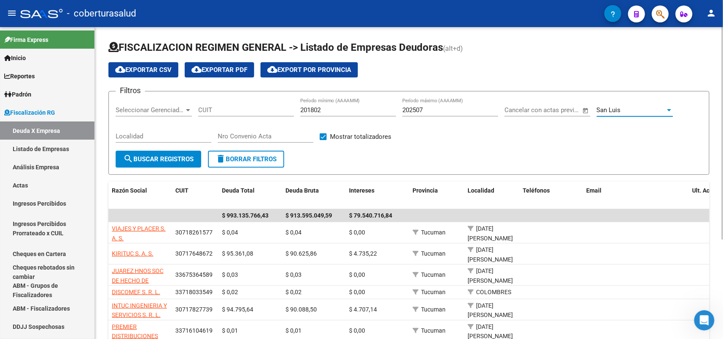
click at [172, 155] on span "search Buscar Registros" at bounding box center [158, 159] width 70 height 8
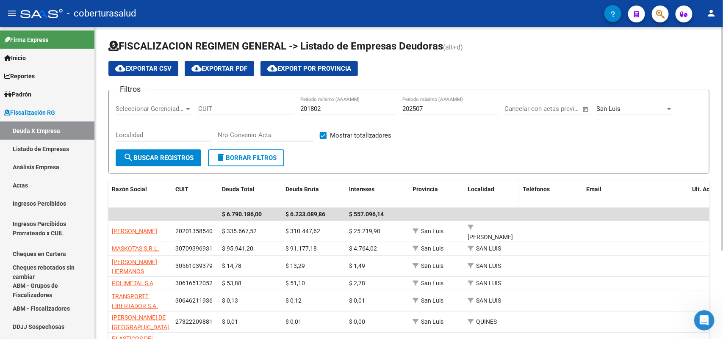
scroll to position [0, 0]
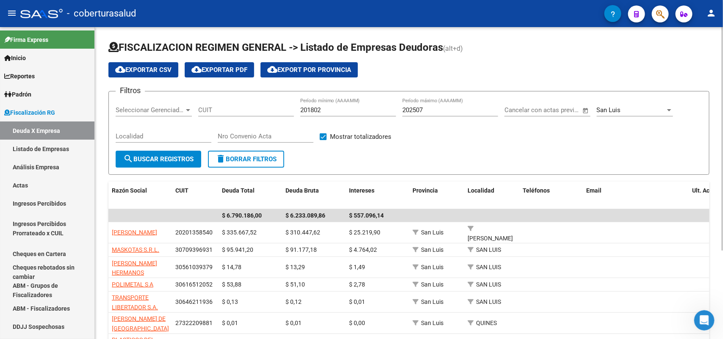
click at [165, 64] on button "cloud_download Exportar CSV" at bounding box center [143, 69] width 70 height 15
click at [41, 170] on link "Análisis Empresa" at bounding box center [47, 167] width 94 height 18
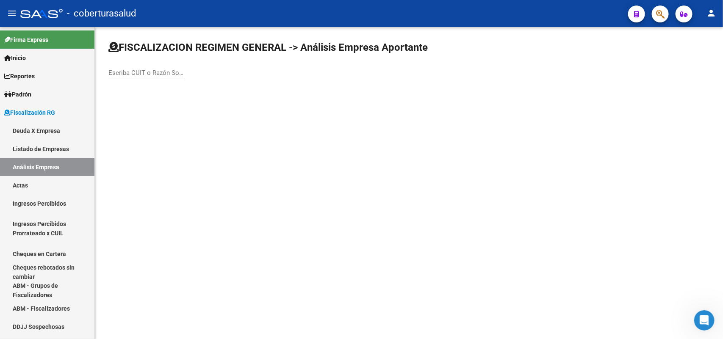
click at [167, 71] on input "Escriba CUIT o Razón Social para buscar" at bounding box center [146, 73] width 76 height 8
paste input "23204497079"
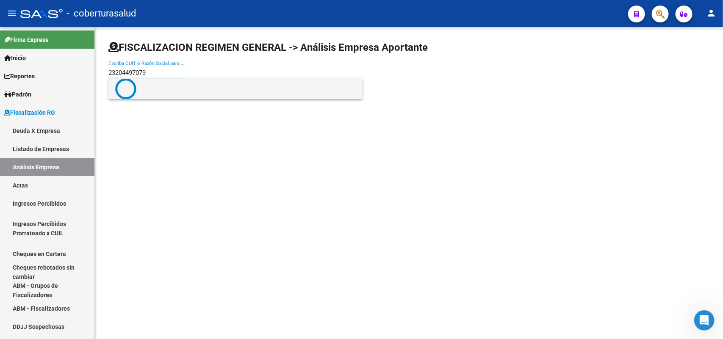
type input "23204497079"
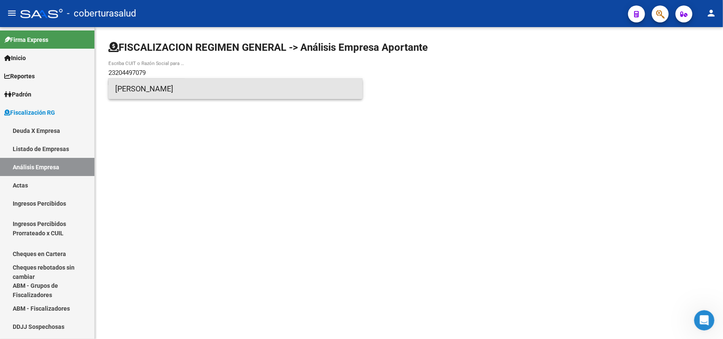
click at [143, 90] on span "[PERSON_NAME]" at bounding box center [235, 89] width 241 height 20
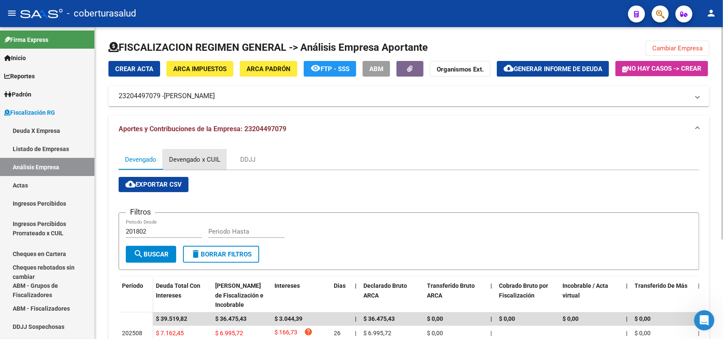
click at [202, 164] on div "Devengado x CUIL" at bounding box center [194, 159] width 51 height 9
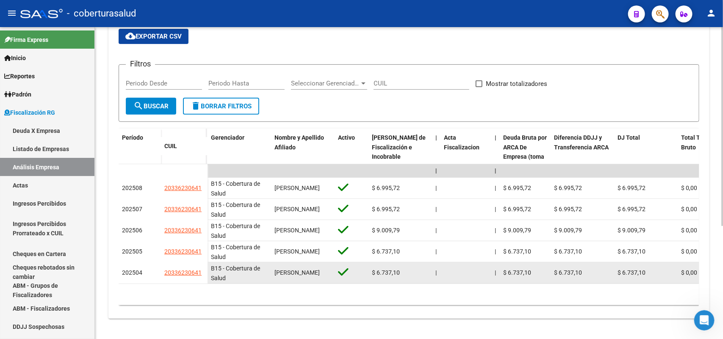
scroll to position [159, 0]
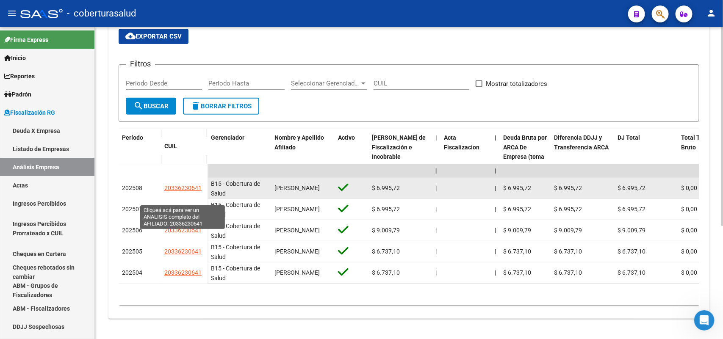
drag, startPoint x: 165, startPoint y: 199, endPoint x: 200, endPoint y: 200, distance: 34.7
click at [200, 191] on span "20336230641" at bounding box center [182, 188] width 37 height 7
type textarea "20336230641"
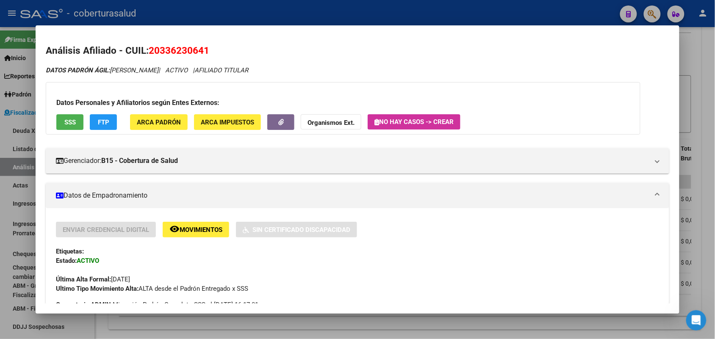
drag, startPoint x: 145, startPoint y: 49, endPoint x: 244, endPoint y: 45, distance: 99.2
click at [244, 45] on h2 "Análisis Afiliado - CUIL: 20336230641" at bounding box center [357, 51] width 623 height 14
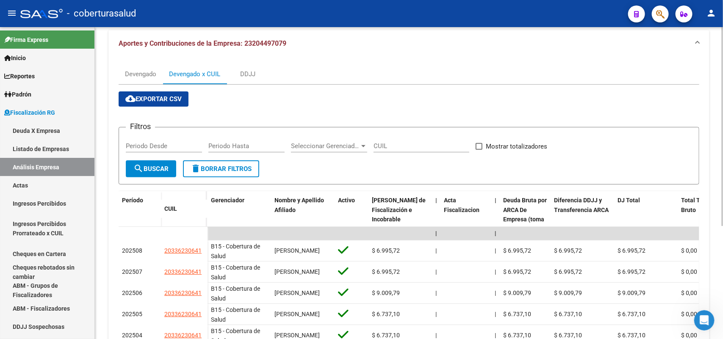
scroll to position [0, 0]
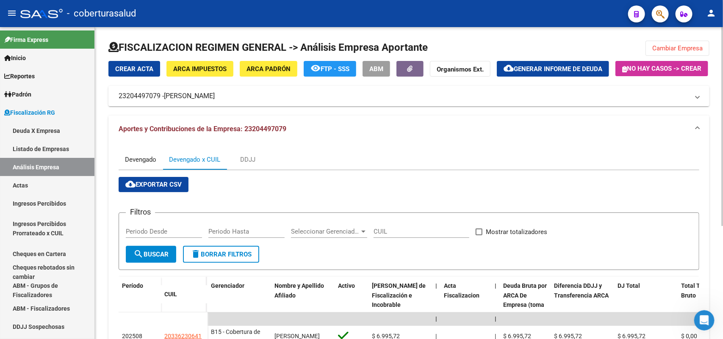
click at [142, 164] on div "Devengado" at bounding box center [140, 159] width 31 height 9
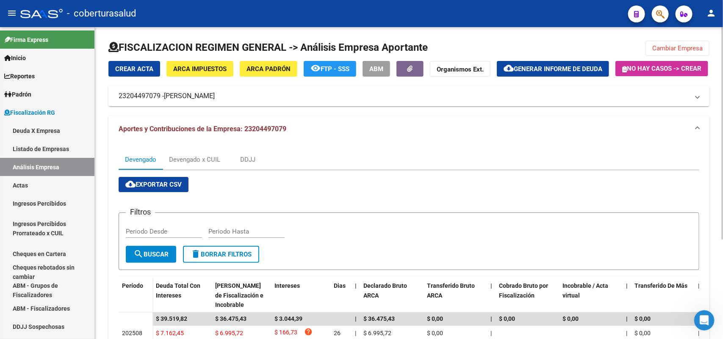
click at [670, 47] on span "Cambiar Empresa" at bounding box center [677, 48] width 50 height 8
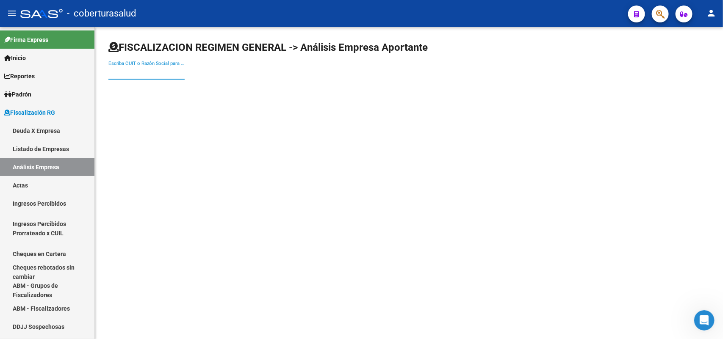
click at [138, 76] on input "Escriba CUIT o Razón Social para buscar" at bounding box center [146, 73] width 76 height 8
paste input "30717550354"
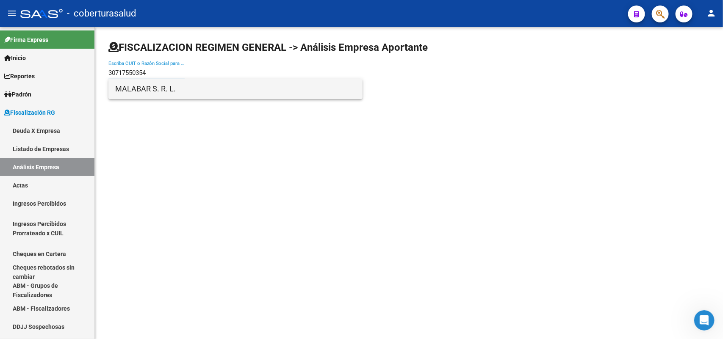
type input "30717550354"
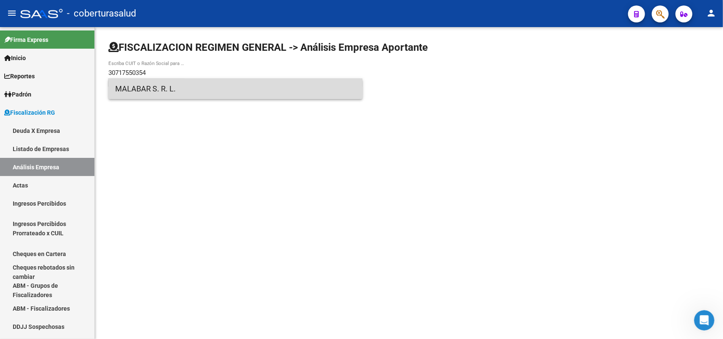
click at [142, 92] on span "MALABAR S. R. L." at bounding box center [235, 89] width 241 height 20
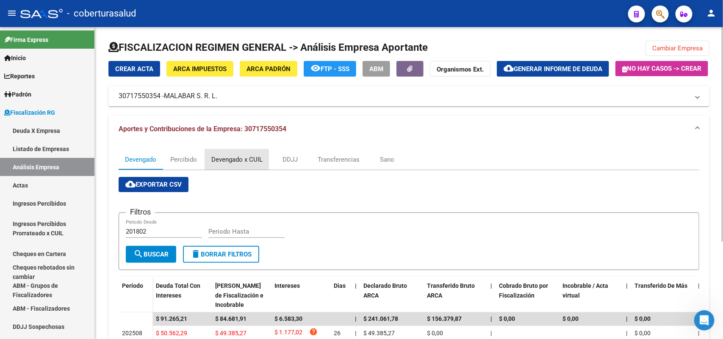
click at [243, 164] on div "Devengado x CUIL" at bounding box center [236, 159] width 51 height 9
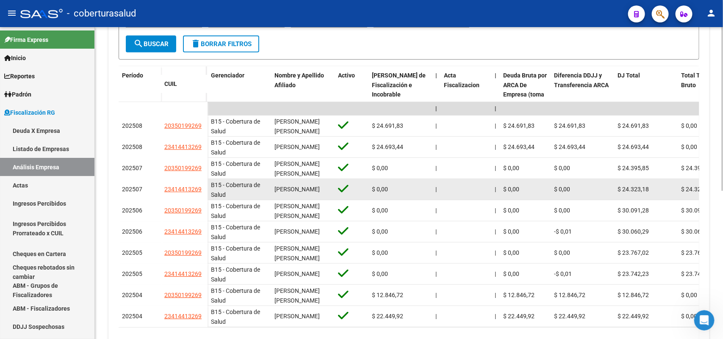
scroll to position [212, 0]
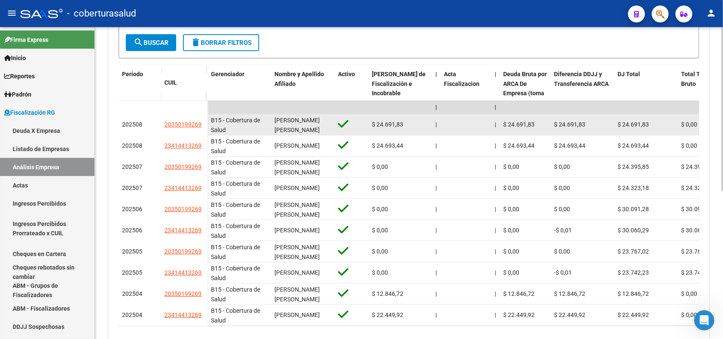
drag, startPoint x: 164, startPoint y: 145, endPoint x: 197, endPoint y: 153, distance: 33.6
click at [197, 136] on datatable-body-cell "20350199269" at bounding box center [184, 124] width 47 height 21
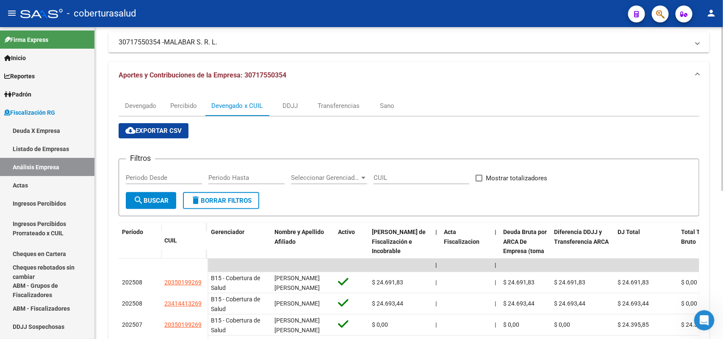
scroll to position [0, 0]
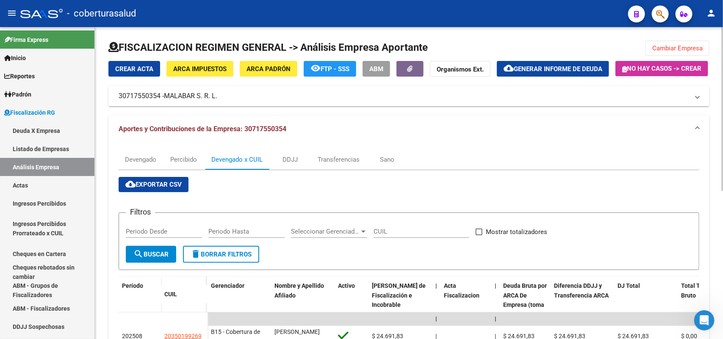
drag, startPoint x: 688, startPoint y: 44, endPoint x: 682, endPoint y: 45, distance: 6.2
click at [687, 44] on span "Cambiar Empresa" at bounding box center [677, 48] width 50 height 8
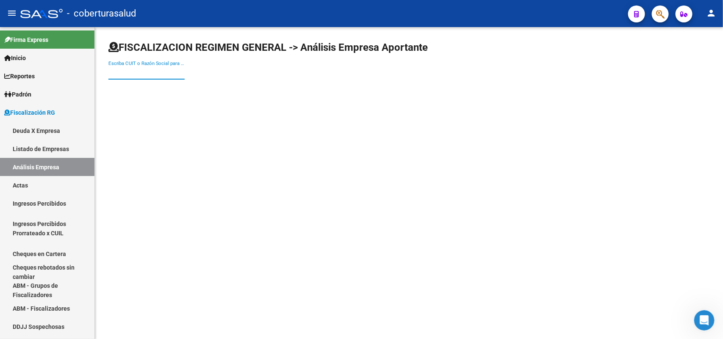
paste input "30604733169"
click at [178, 72] on input "Escriba CUIT o Razón Social para buscar" at bounding box center [146, 73] width 76 height 8
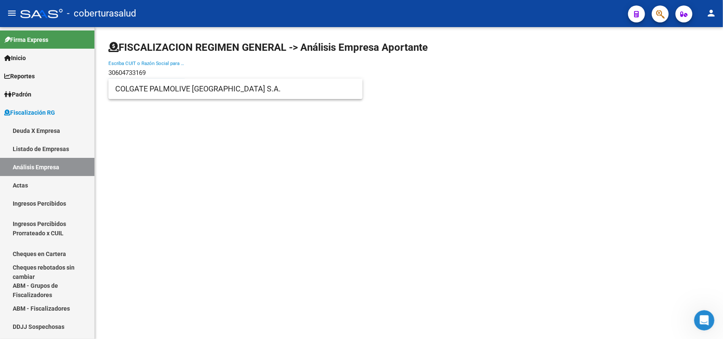
type input "30604733169"
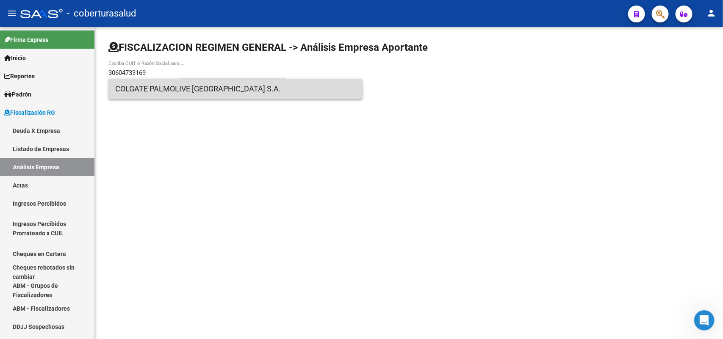
click at [163, 94] on span "COLGATE PALMOLIVE [GEOGRAPHIC_DATA] S.A." at bounding box center [235, 89] width 241 height 20
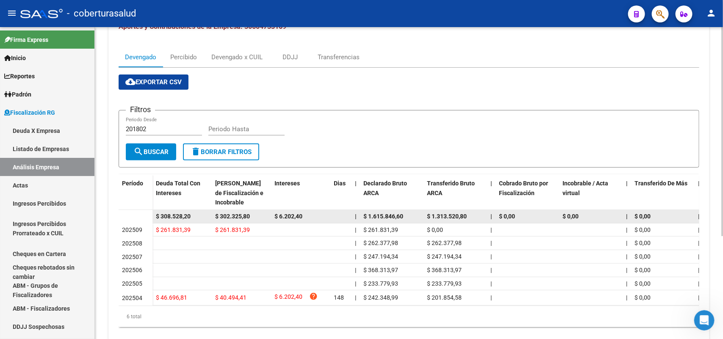
scroll to position [113, 0]
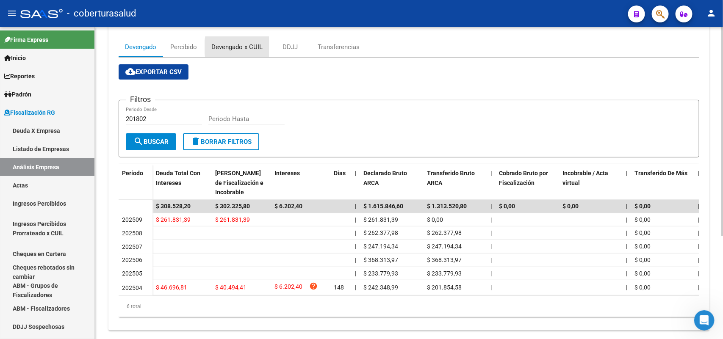
click at [262, 52] on div "Devengado x CUIL" at bounding box center [236, 46] width 51 height 9
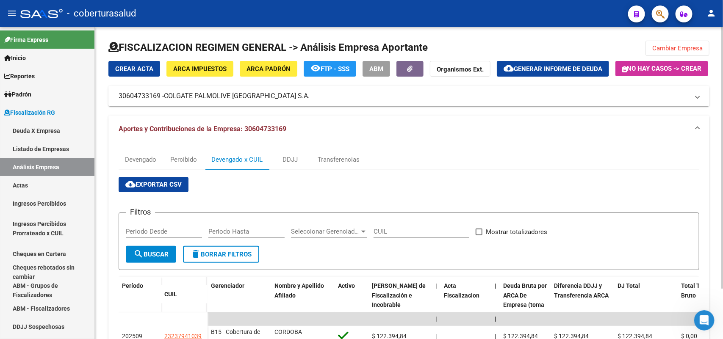
scroll to position [159, 0]
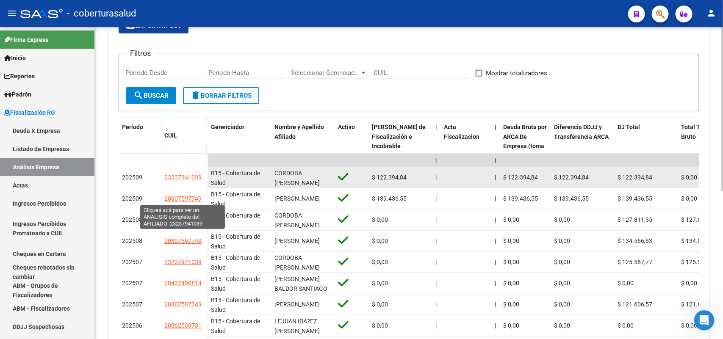
drag, startPoint x: 165, startPoint y: 199, endPoint x: 200, endPoint y: 200, distance: 35.2
click at [200, 181] on span "23237941039" at bounding box center [182, 177] width 37 height 7
type textarea "23237941039"
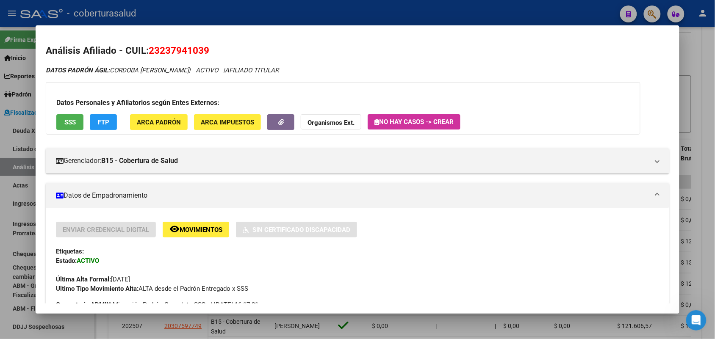
drag, startPoint x: 149, startPoint y: 51, endPoint x: 199, endPoint y: 51, distance: 50.0
click at [199, 51] on span "23237941039" at bounding box center [179, 50] width 61 height 11
drag, startPoint x: 147, startPoint y: 51, endPoint x: 208, endPoint y: 52, distance: 61.4
click at [208, 52] on h2 "Análisis Afiliado - CUIL: 23237941039" at bounding box center [357, 51] width 623 height 14
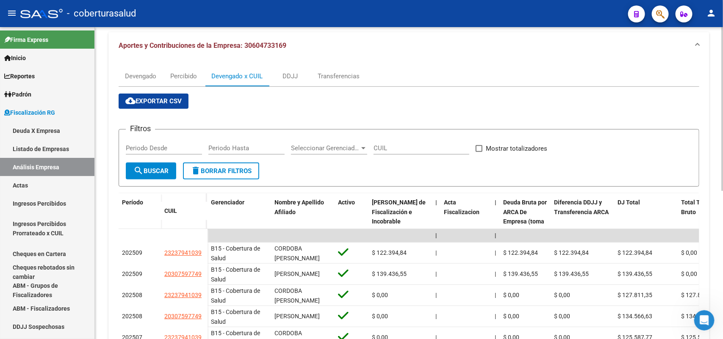
scroll to position [0, 0]
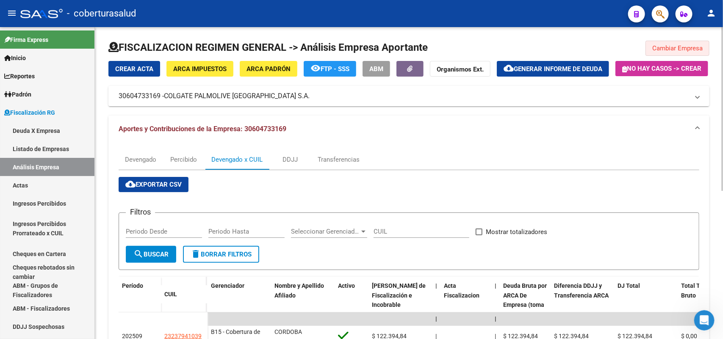
click at [697, 51] on span "Cambiar Empresa" at bounding box center [677, 48] width 50 height 8
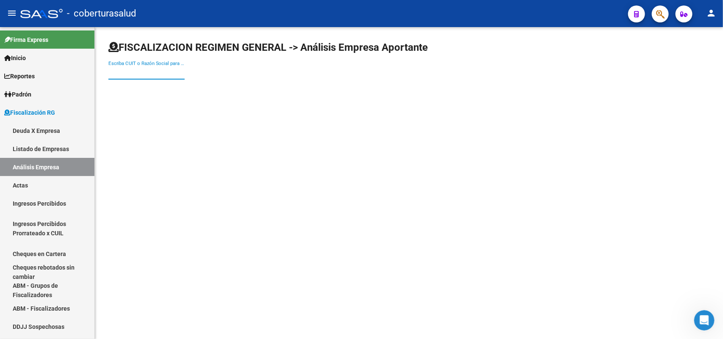
click at [161, 74] on input "Escriba CUIT o Razón Social para buscar" at bounding box center [146, 73] width 76 height 8
paste input "23357677629"
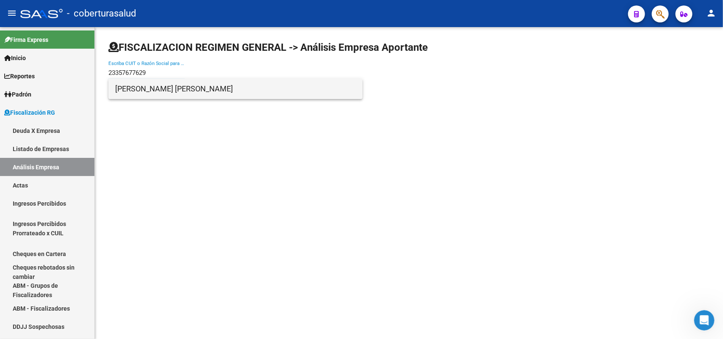
type input "23357677629"
click at [149, 81] on span "[PERSON_NAME] [PERSON_NAME]" at bounding box center [235, 89] width 241 height 20
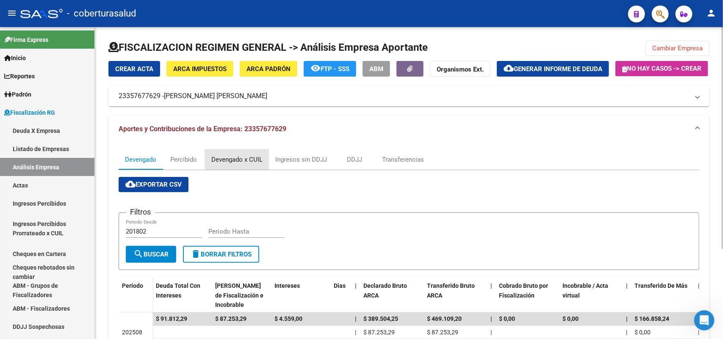
click at [246, 164] on div "Devengado x CUIL" at bounding box center [236, 159] width 51 height 9
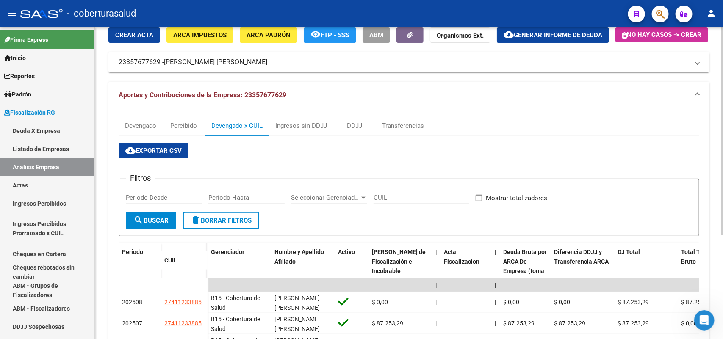
scroll to position [155, 0]
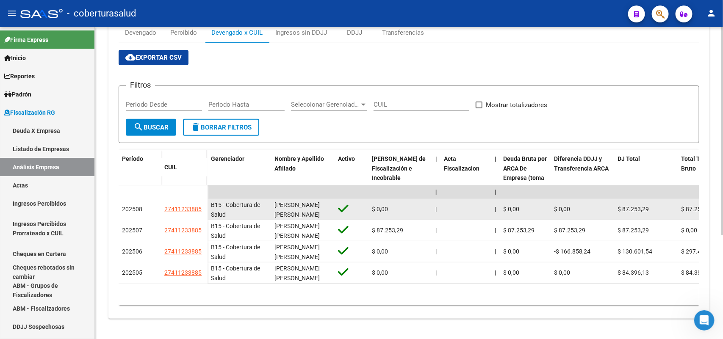
drag, startPoint x: 163, startPoint y: 201, endPoint x: 202, endPoint y: 200, distance: 38.1
click at [202, 200] on datatable-body-cell "27411233885" at bounding box center [184, 209] width 47 height 21
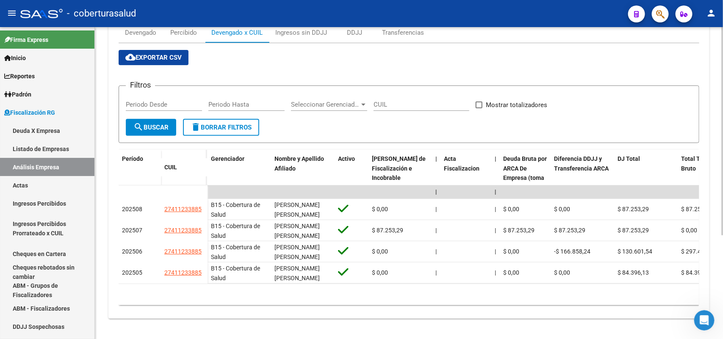
scroll to position [0, 0]
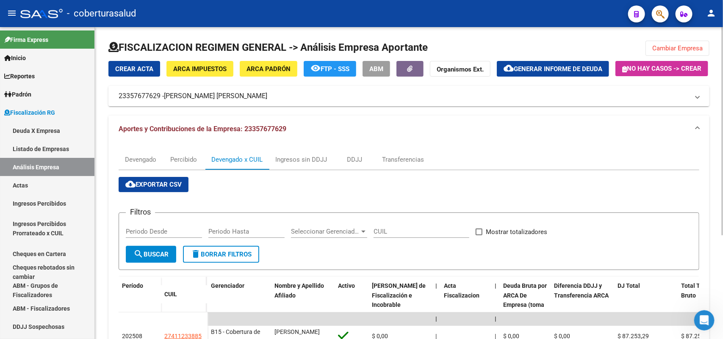
click at [682, 49] on span "Cambiar Empresa" at bounding box center [677, 48] width 50 height 8
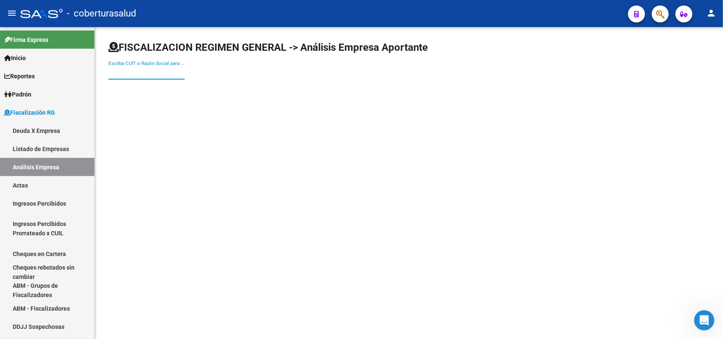
click at [144, 71] on input "Escriba CUIT o Razón Social para buscar" at bounding box center [146, 73] width 76 height 8
paste input "27147116301"
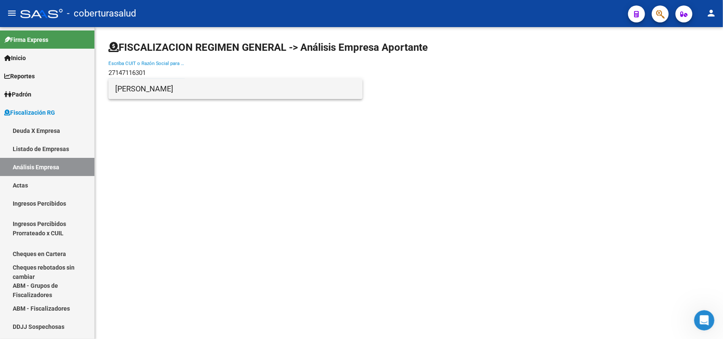
type input "27147116301"
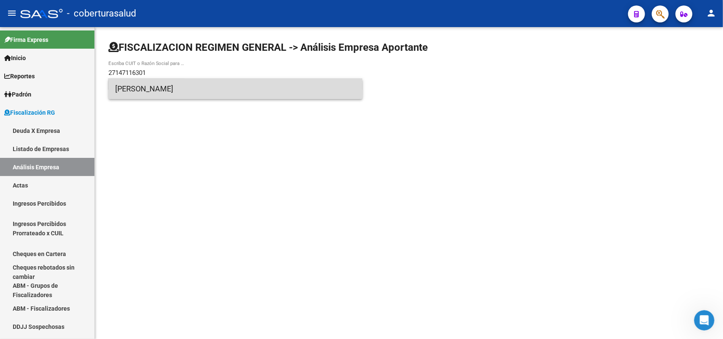
click at [143, 94] on span "[PERSON_NAME]" at bounding box center [235, 89] width 241 height 20
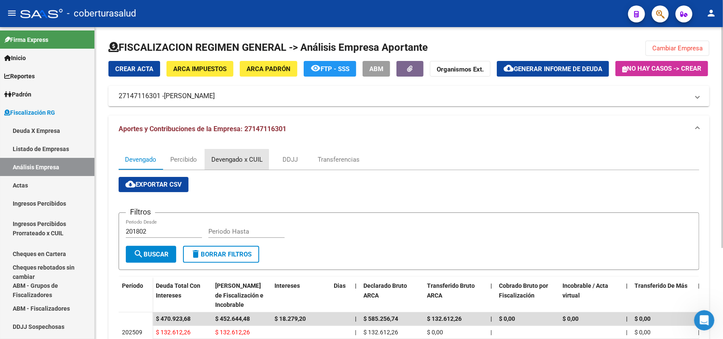
drag, startPoint x: 227, startPoint y: 183, endPoint x: 355, endPoint y: 163, distance: 129.4
click at [227, 164] on div "Devengado x CUIL" at bounding box center [236, 159] width 51 height 9
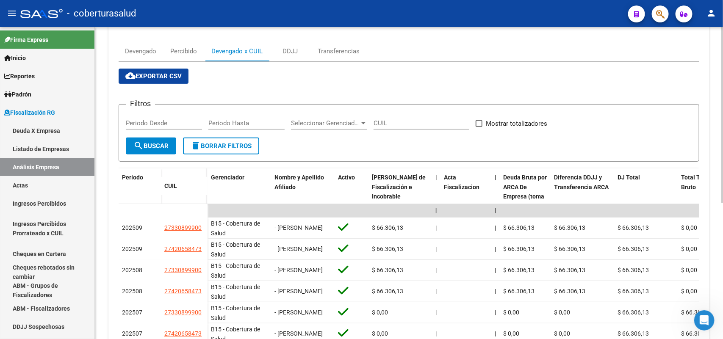
scroll to position [240, 0]
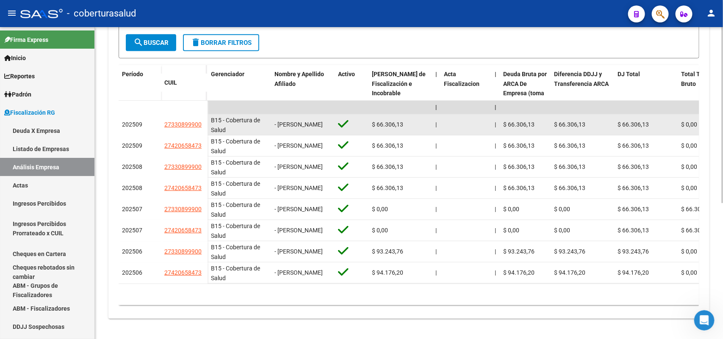
drag, startPoint x: 188, startPoint y: 115, endPoint x: 205, endPoint y: 113, distance: 16.2
click at [205, 114] on datatable-body-cell "27330899900" at bounding box center [184, 124] width 47 height 21
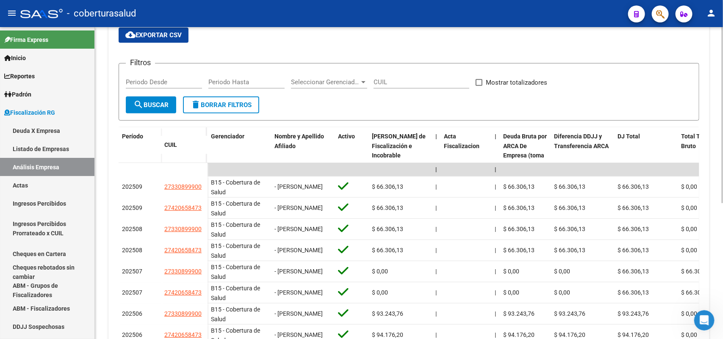
scroll to position [0, 0]
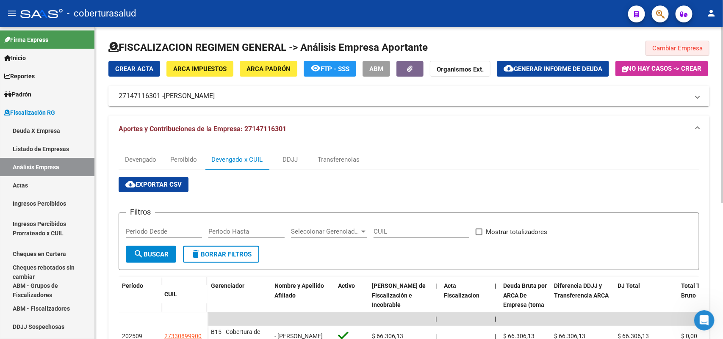
click at [695, 47] on span "Cambiar Empresa" at bounding box center [677, 48] width 50 height 8
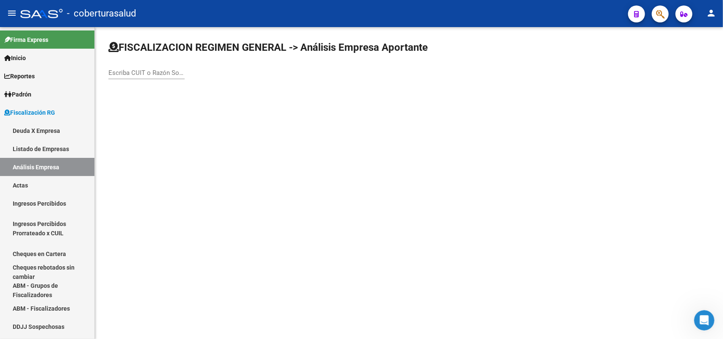
click at [159, 70] on input "Escriba CUIT o Razón Social para buscar" at bounding box center [146, 73] width 76 height 8
paste input "20270743545"
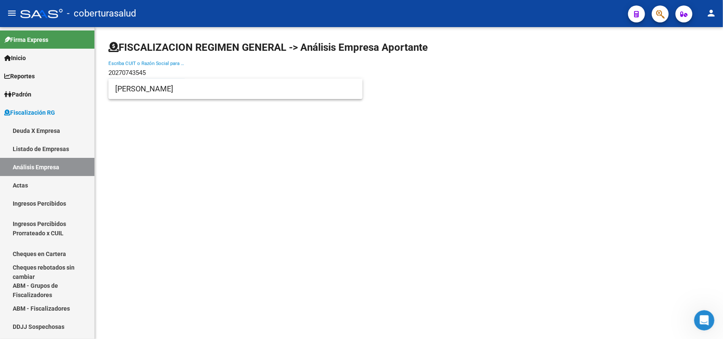
type input "20270743545"
click at [161, 94] on span "[PERSON_NAME]" at bounding box center [235, 89] width 241 height 20
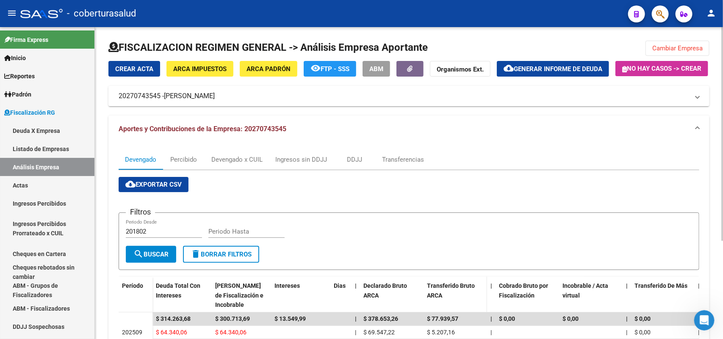
scroll to position [143, 0]
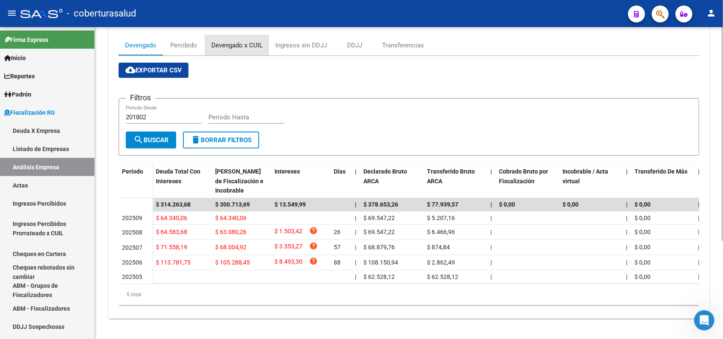
click at [228, 41] on div "Devengado x CUIL" at bounding box center [236, 45] width 51 height 9
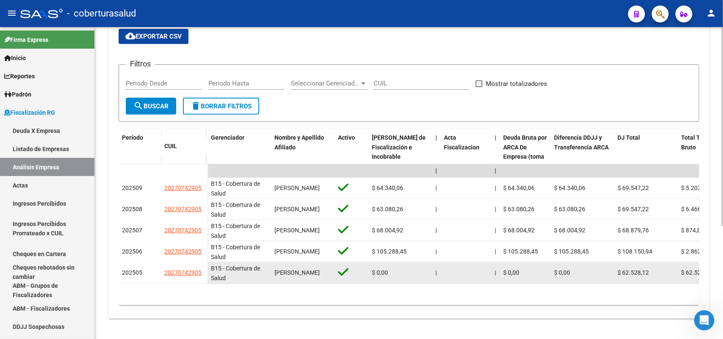
scroll to position [177, 0]
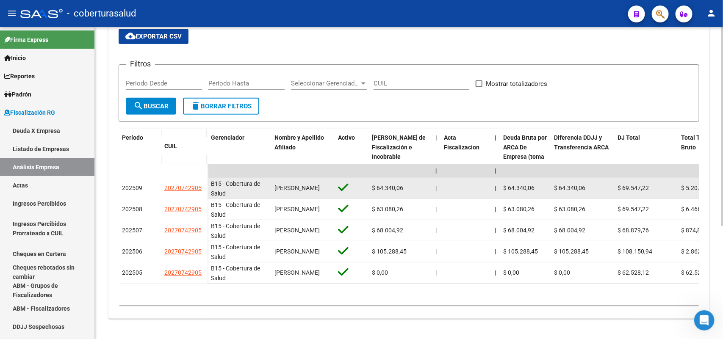
drag, startPoint x: 164, startPoint y: 180, endPoint x: 202, endPoint y: 180, distance: 37.3
click at [202, 183] on div "20270742905" at bounding box center [184, 188] width 40 height 10
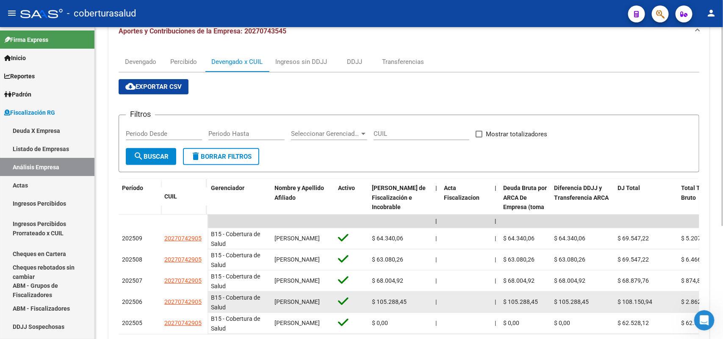
scroll to position [0, 0]
